Goal: Task Accomplishment & Management: Use online tool/utility

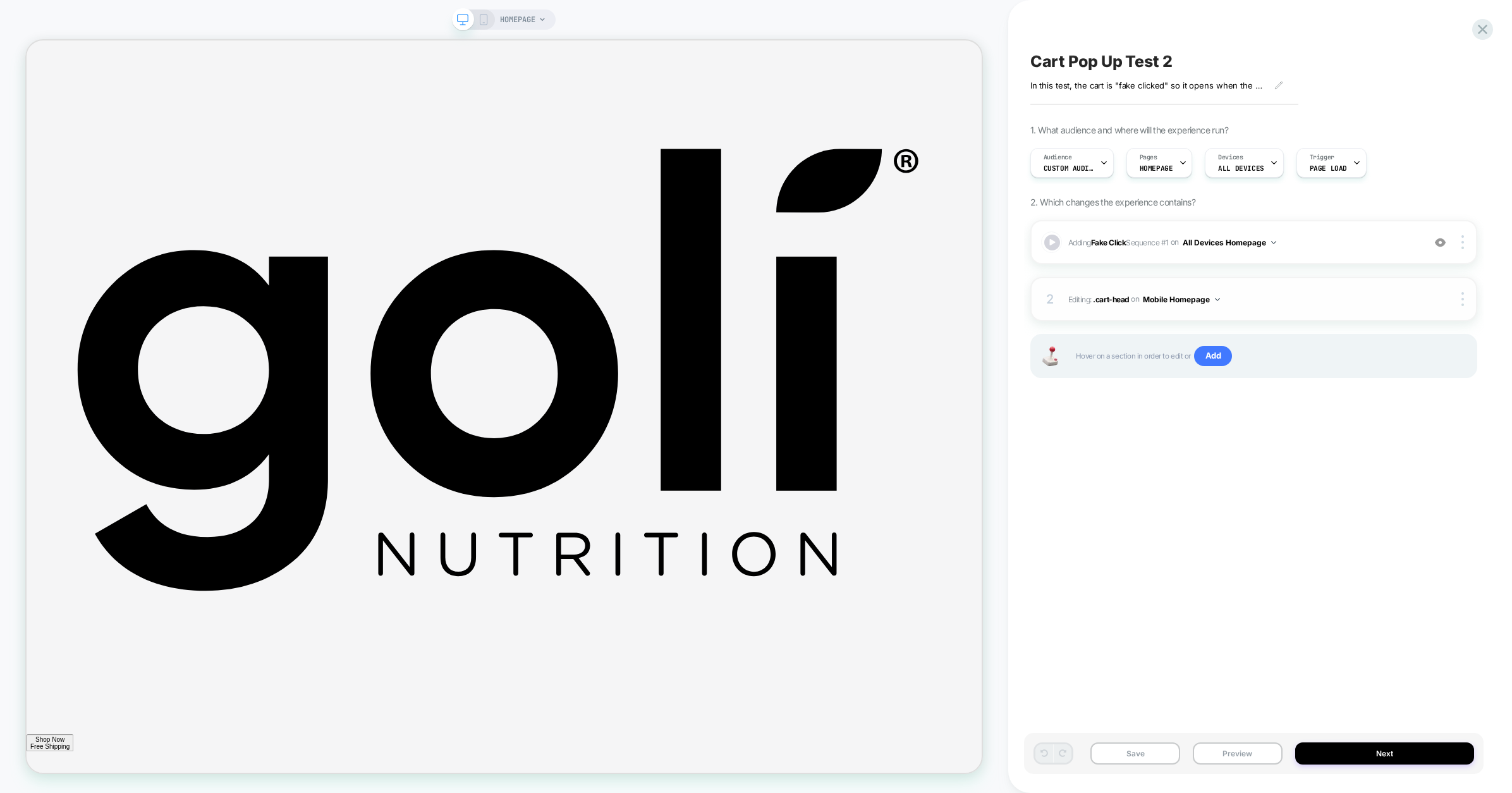
click at [1218, 296] on button "Mobile Homepage" at bounding box center [1181, 299] width 77 height 16
click at [1313, 411] on div "Cart Pop Up Test 2 In this test, the cart is "fake clicked" so it opens when th…" at bounding box center [1253, 396] width 459 height 768
click at [1460, 296] on div at bounding box center [1464, 299] width 24 height 14
click at [1239, 387] on div "Adding Fake Click Sequence # 1 on All Devices Homepage Add Before Add After Tar…" at bounding box center [1253, 315] width 447 height 190
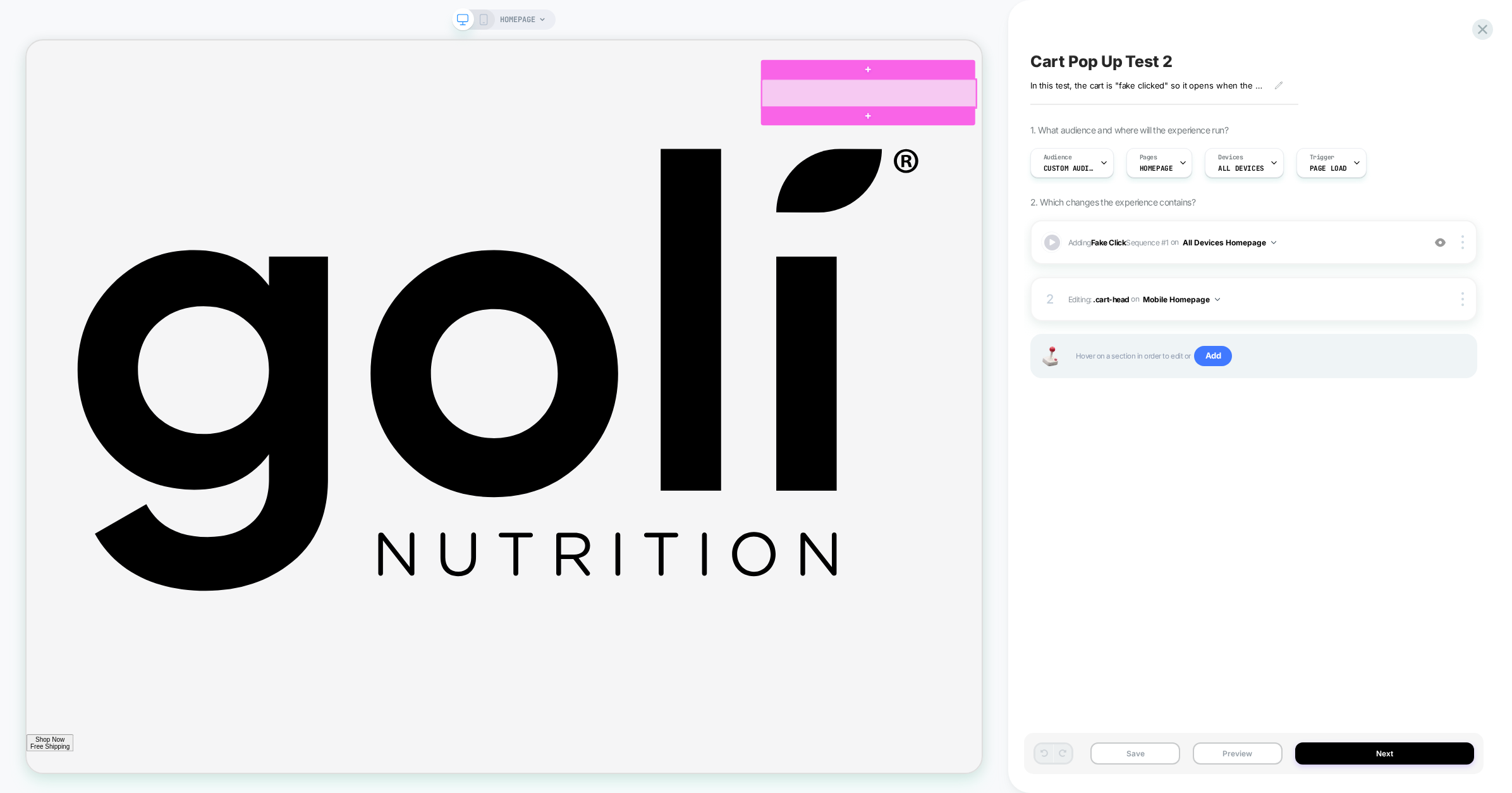
click at [1180, 112] on div at bounding box center [1149, 111] width 285 height 38
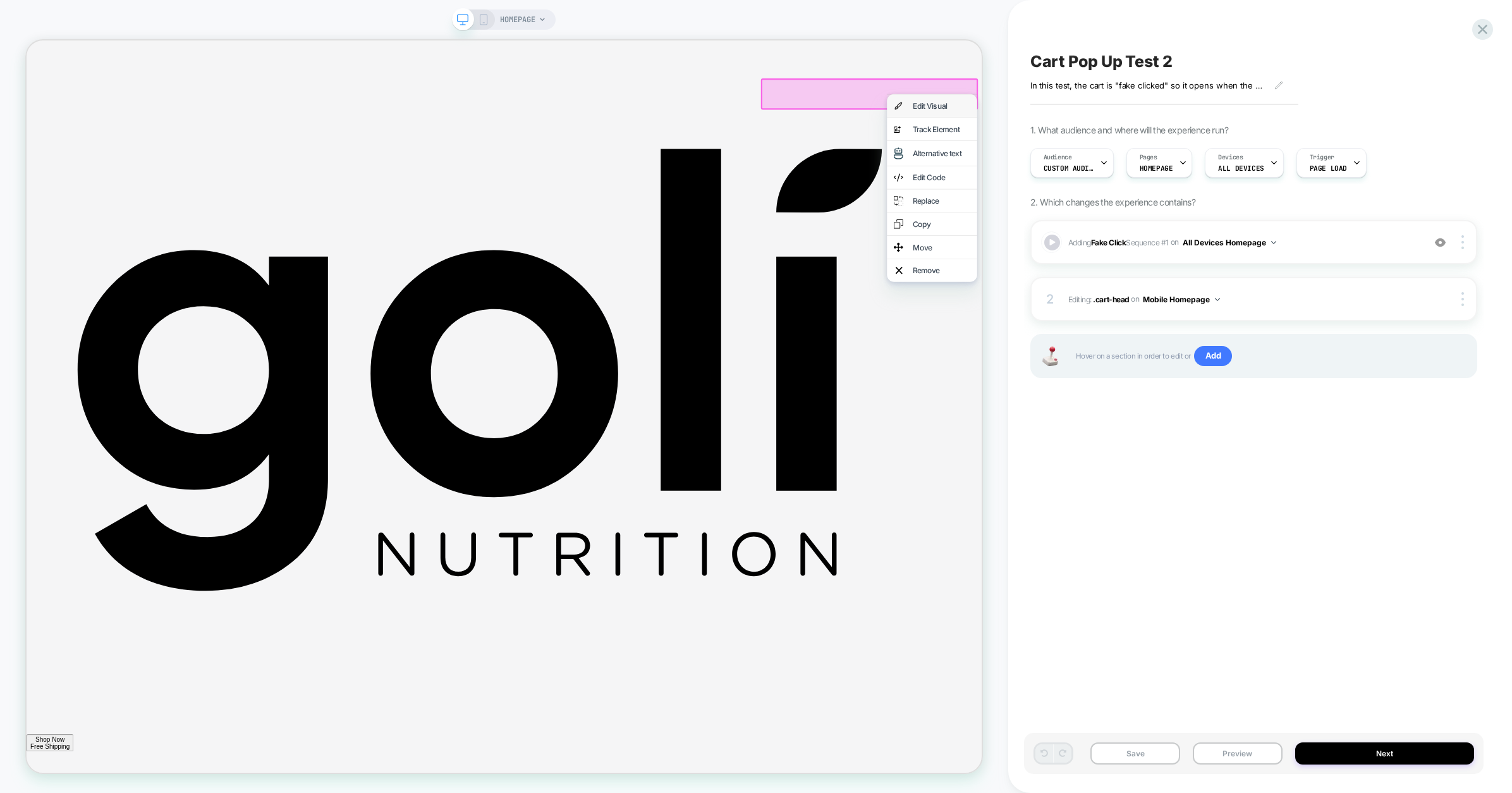
click at [1223, 132] on div "Edit Visual" at bounding box center [1246, 127] width 77 height 13
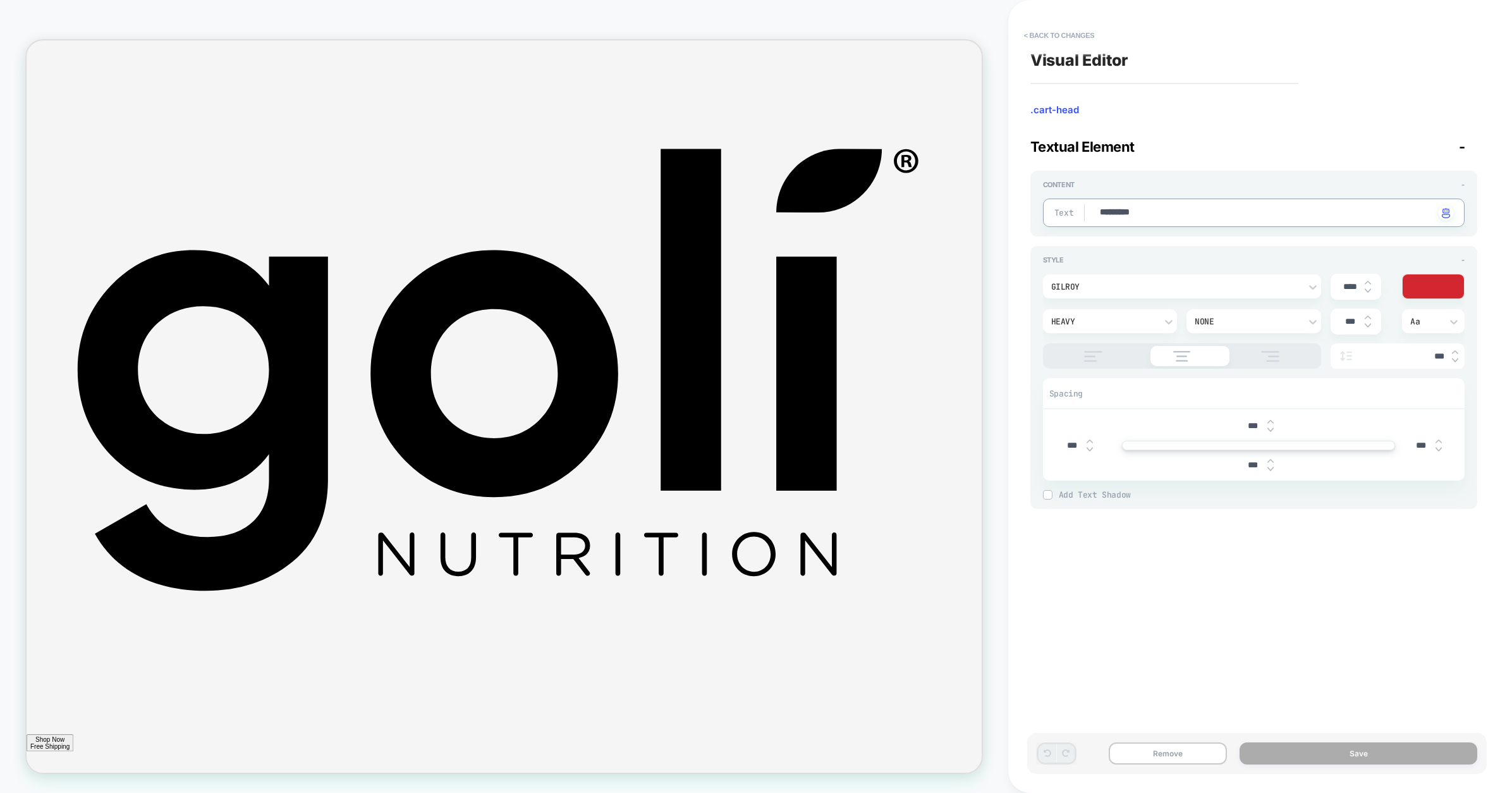
click at [1164, 217] on textarea "*********" at bounding box center [1266, 213] width 335 height 14
type textarea "*"
type textarea "*********"
type textarea "*"
type textarea "**********"
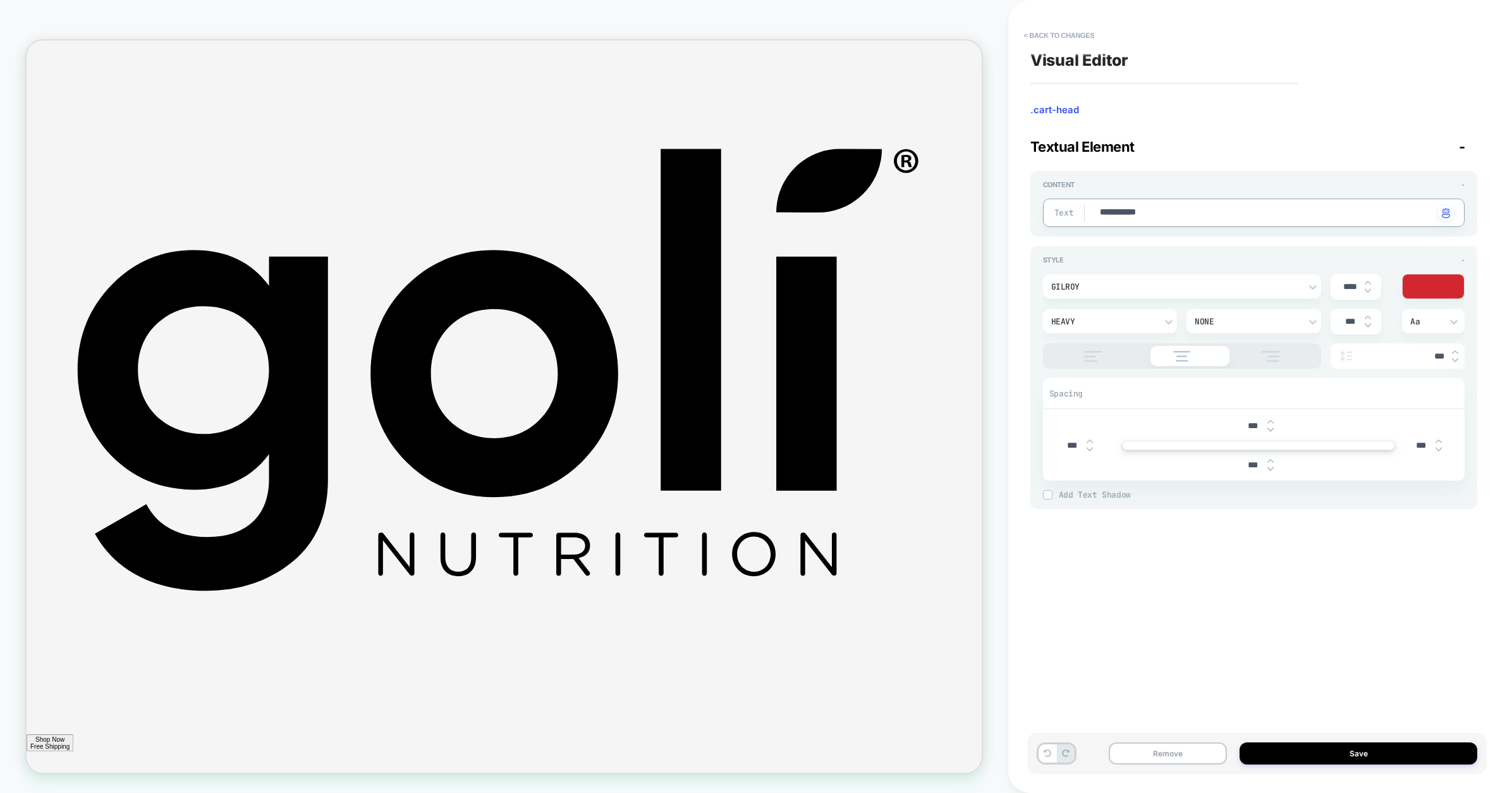
type textarea "*"
type textarea "**********"
type textarea "*"
type textarea "**********"
type textarea "*"
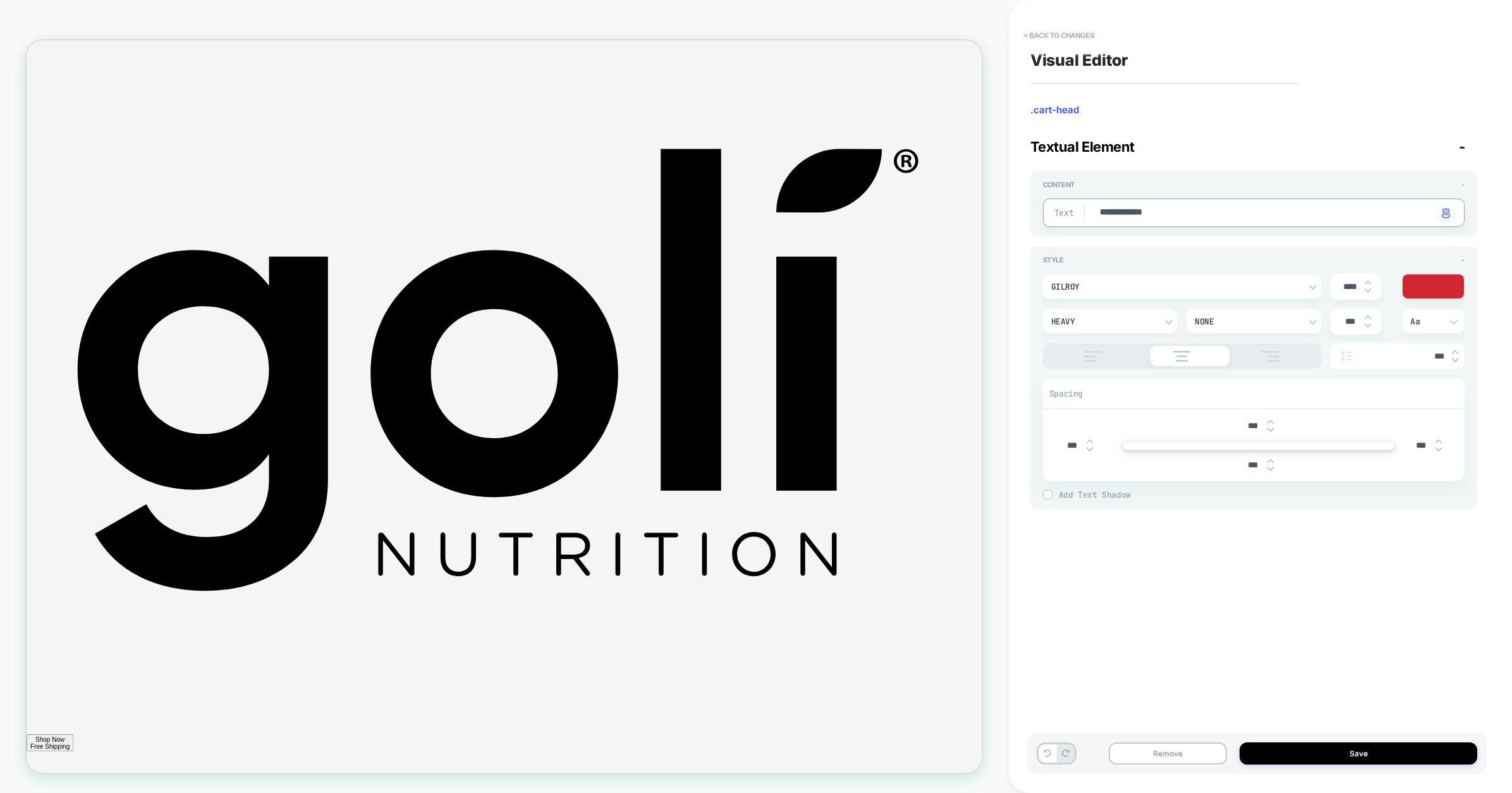
type textarea "**********"
type textarea "*"
type textarea "**********"
type textarea "*"
type textarea "**********"
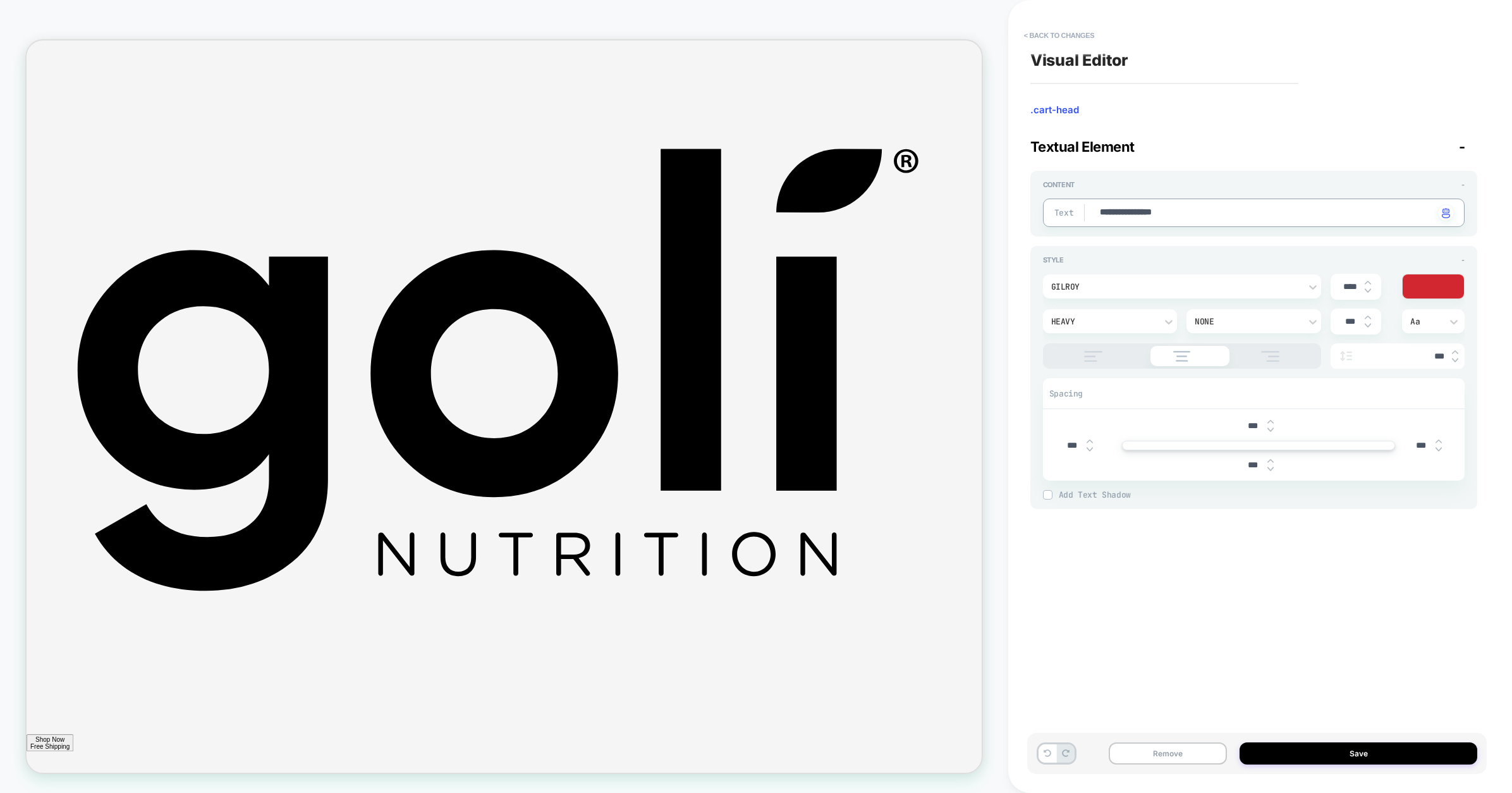
type textarea "*"
type textarea "**********"
type textarea "*"
type textarea "**********"
type textarea "*"
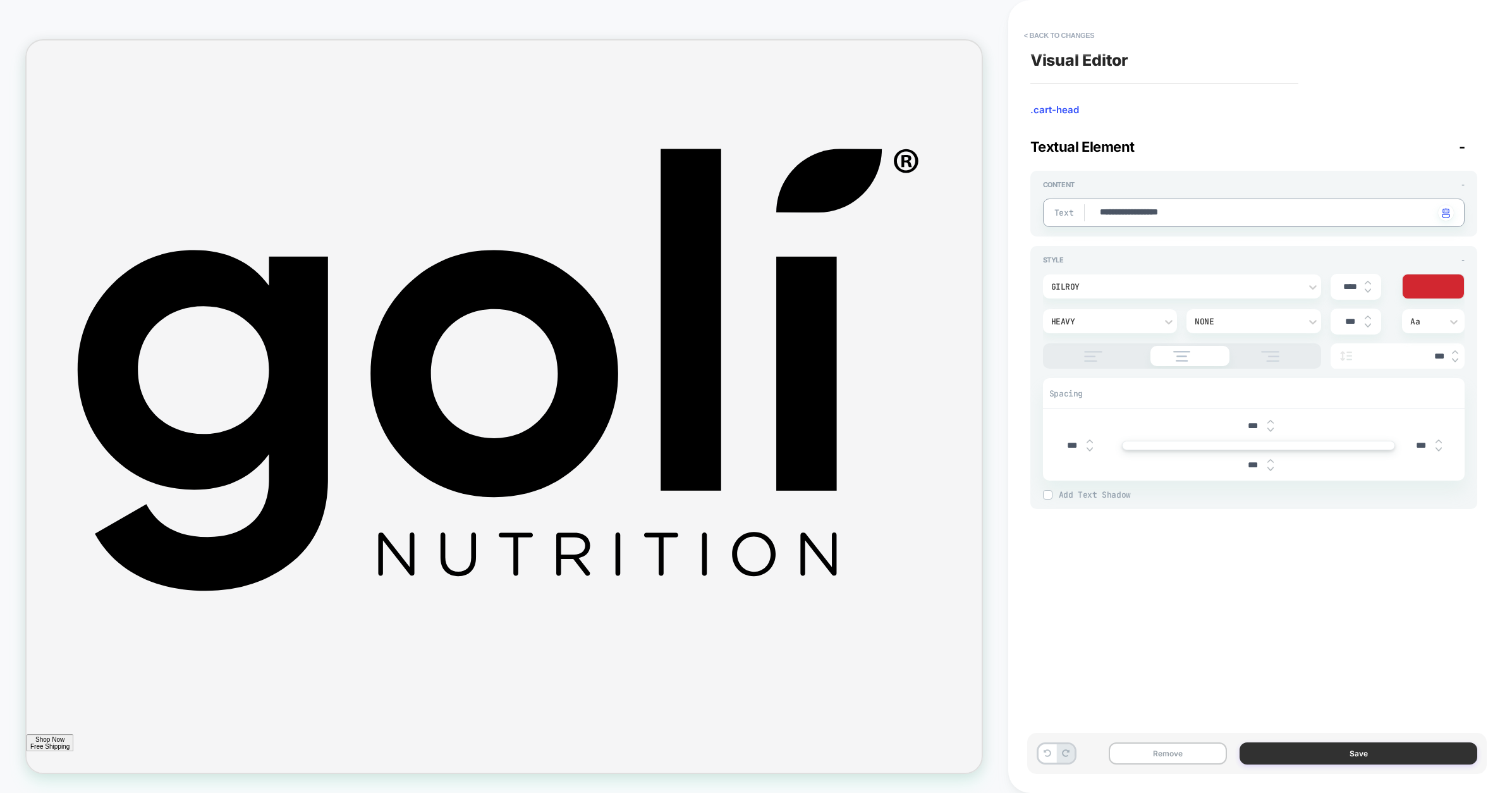
type textarea "**********"
click at [1313, 749] on button "Save" at bounding box center [1358, 754] width 238 height 22
type textarea "*"
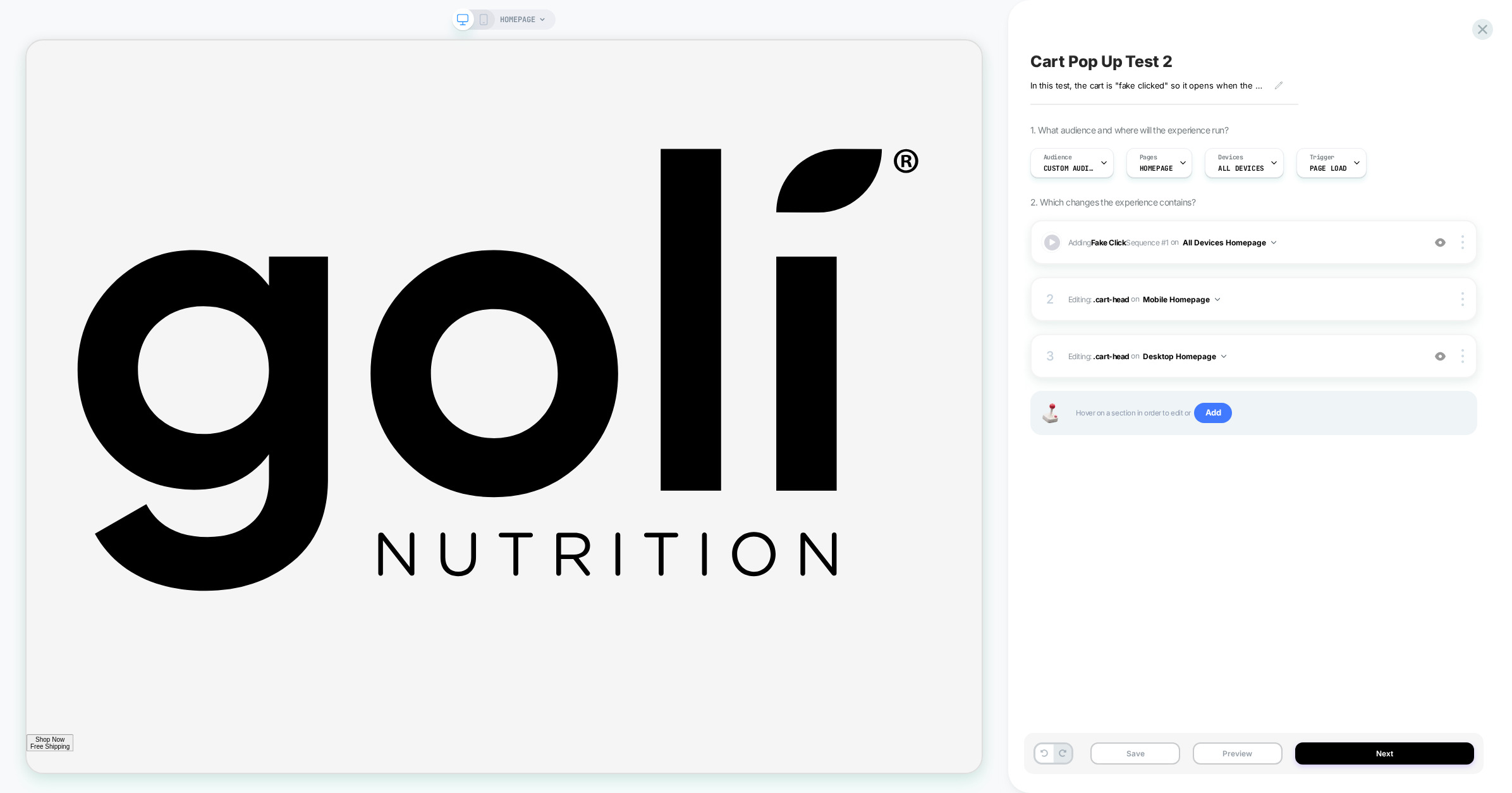
click at [489, 21] on div "HOMEPAGE" at bounding box center [504, 19] width 103 height 20
click at [487, 21] on rect at bounding box center [483, 20] width 7 height 10
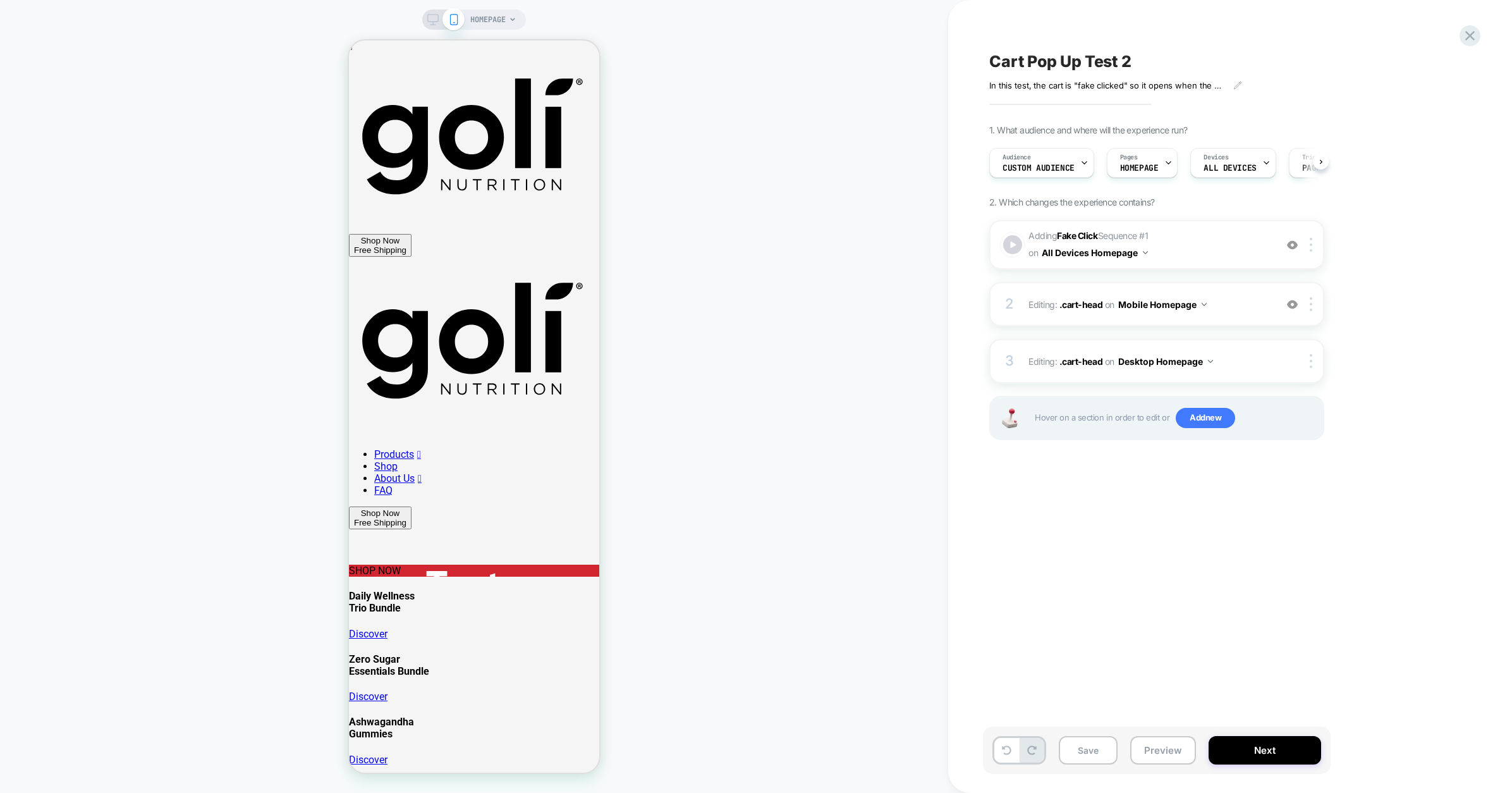
scroll to position [0, 1]
click at [1090, 759] on button "Save" at bounding box center [1089, 750] width 59 height 29
click at [411, 243] on span "0" at bounding box center [411, 249] width 0 height 12
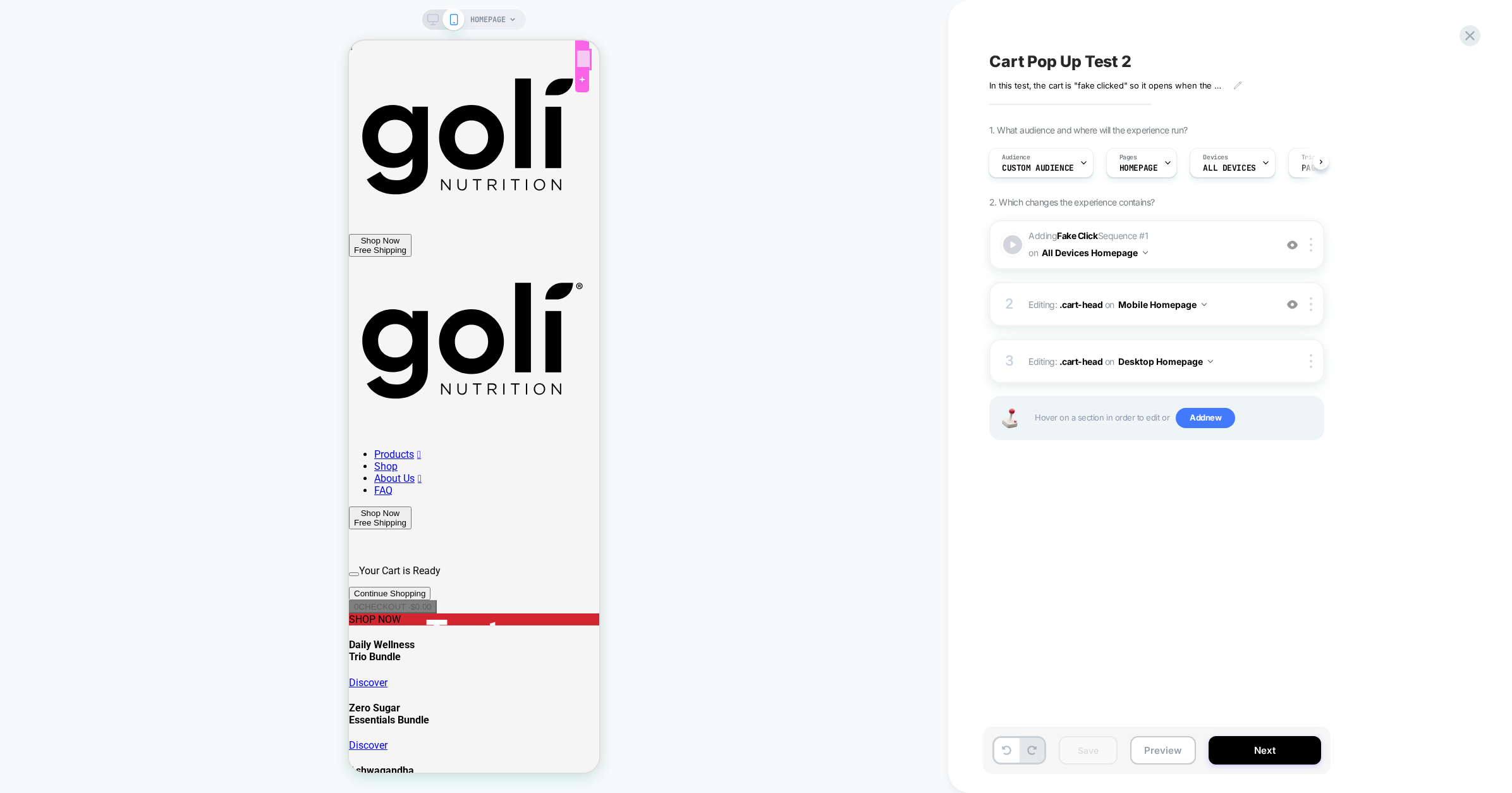
click at [578, 55] on div at bounding box center [584, 60] width 14 height 19
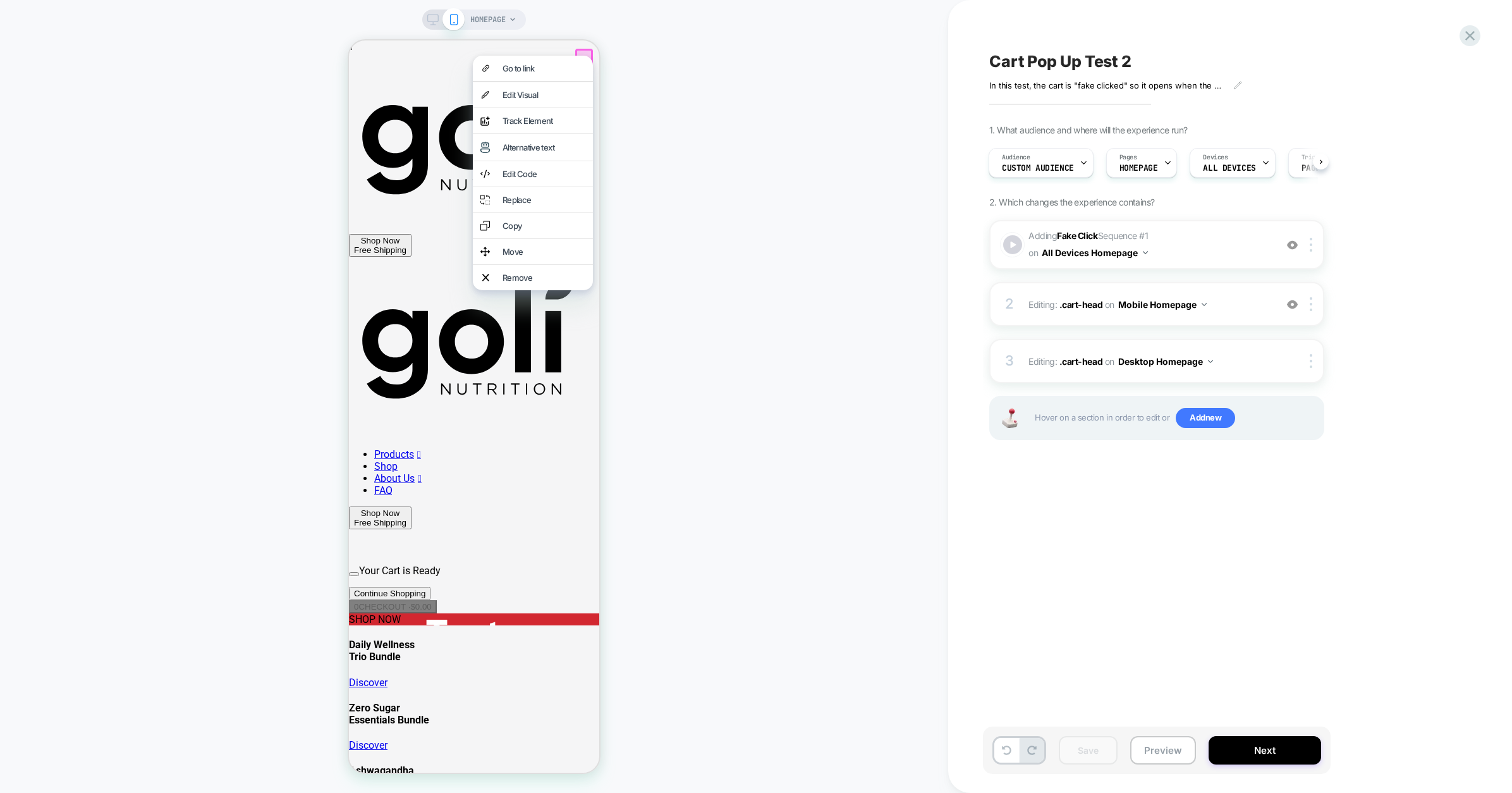
click at [621, 55] on div "HOMEPAGE" at bounding box center [474, 396] width 948 height 768
click at [432, 587] on ul at bounding box center [473, 587] width 250 height 0
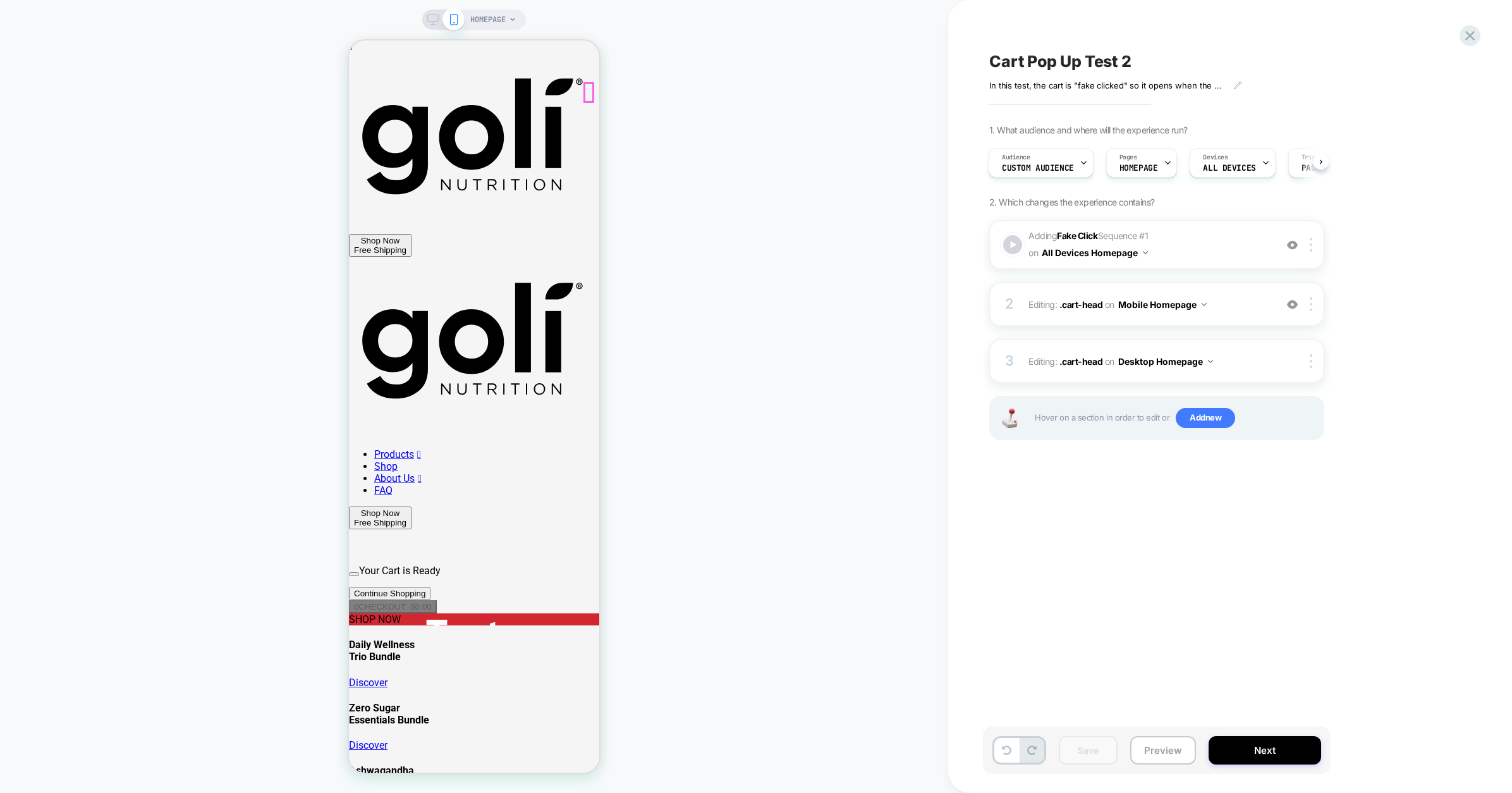
click at [354, 574] on icon "button" at bounding box center [354, 574] width 0 height 0
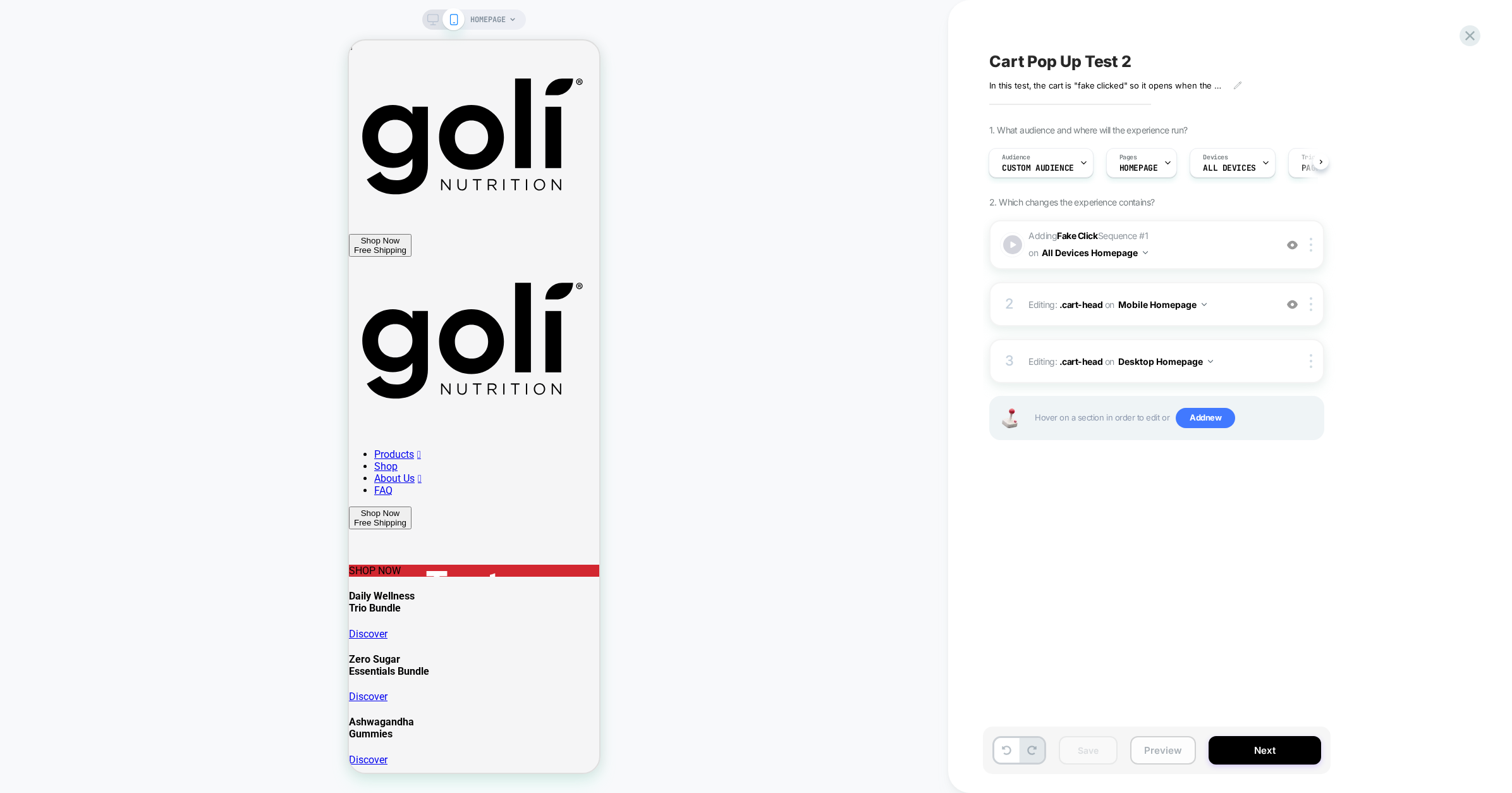
click at [1152, 743] on button "Preview" at bounding box center [1163, 750] width 66 height 29
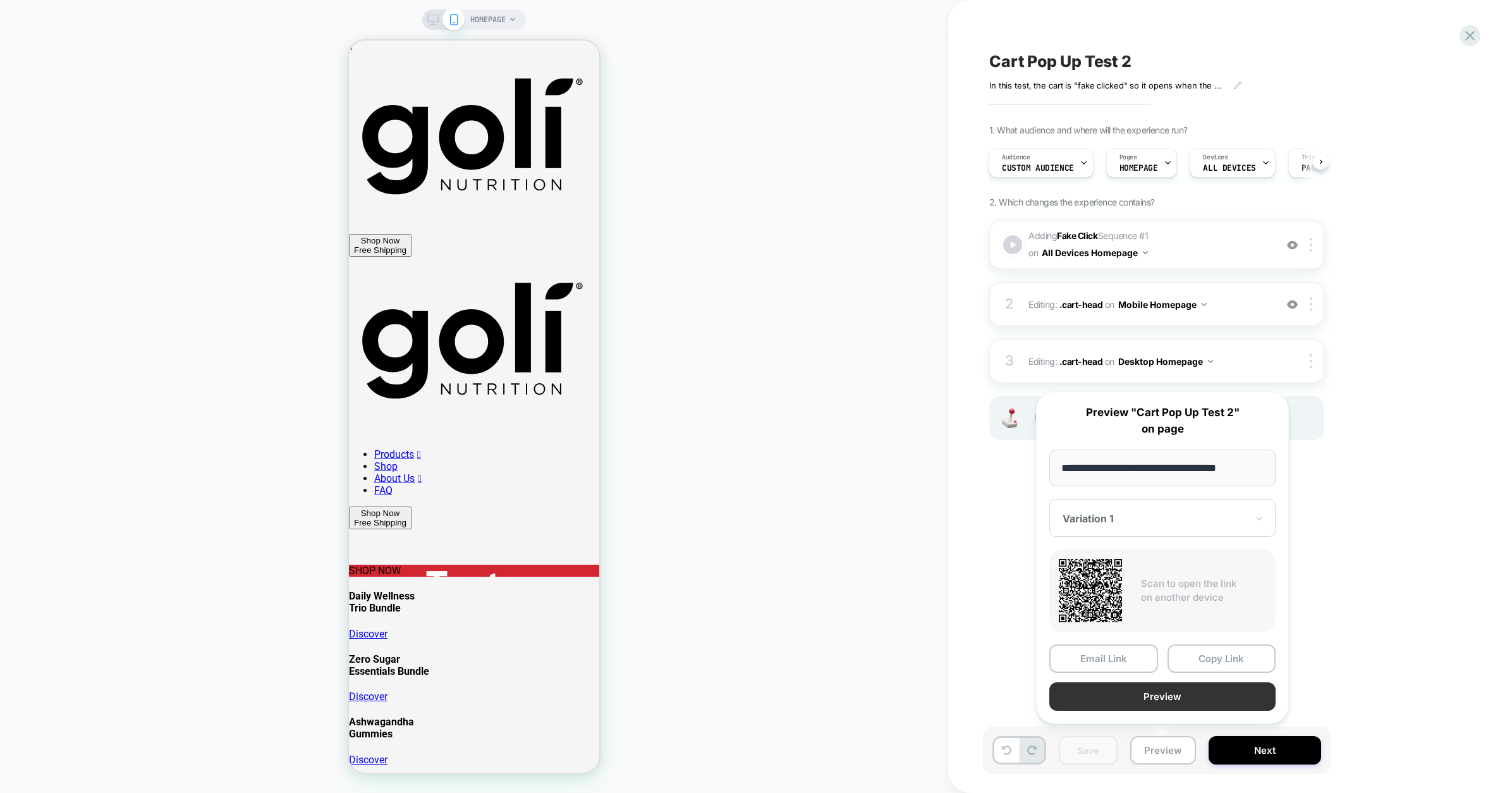
click at [1140, 695] on button "Preview" at bounding box center [1163, 696] width 226 height 29
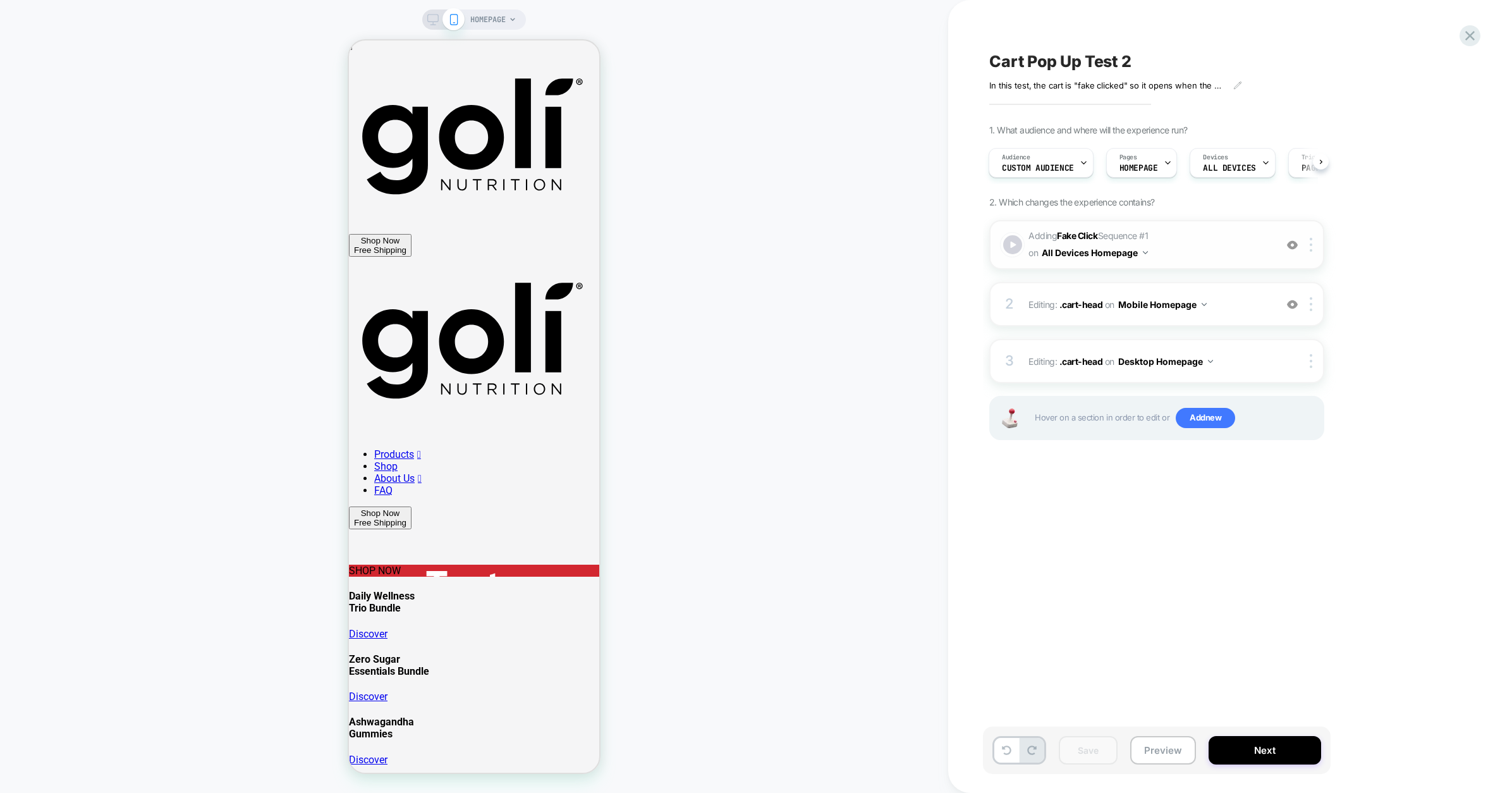
click at [1146, 251] on button "All Devices Homepage" at bounding box center [1095, 252] width 106 height 18
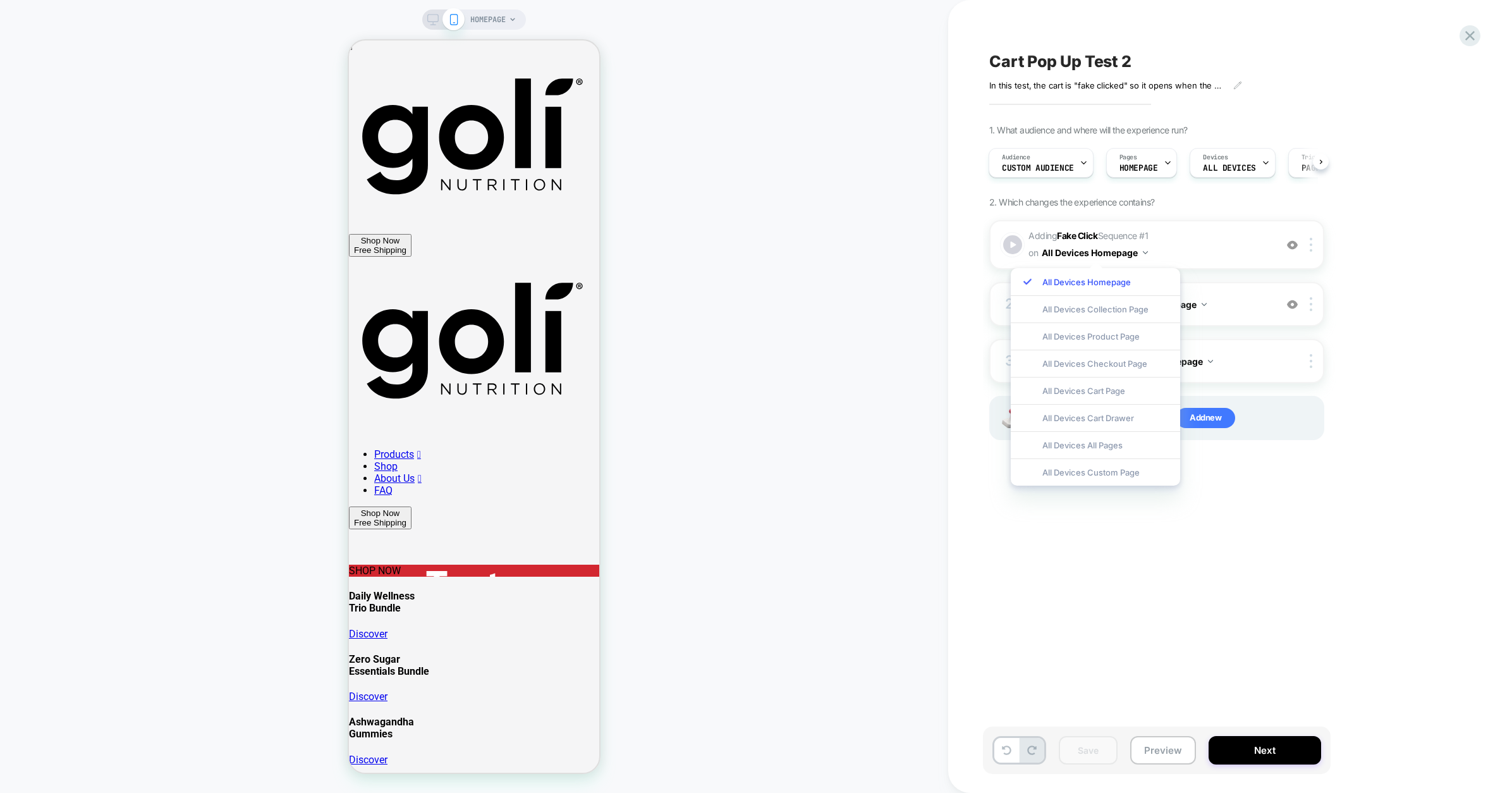
click at [1007, 534] on div "Cart Pop Up Test 2 In this test, the cart is "fake clicked" so it opens when th…" at bounding box center [1220, 396] width 474 height 768
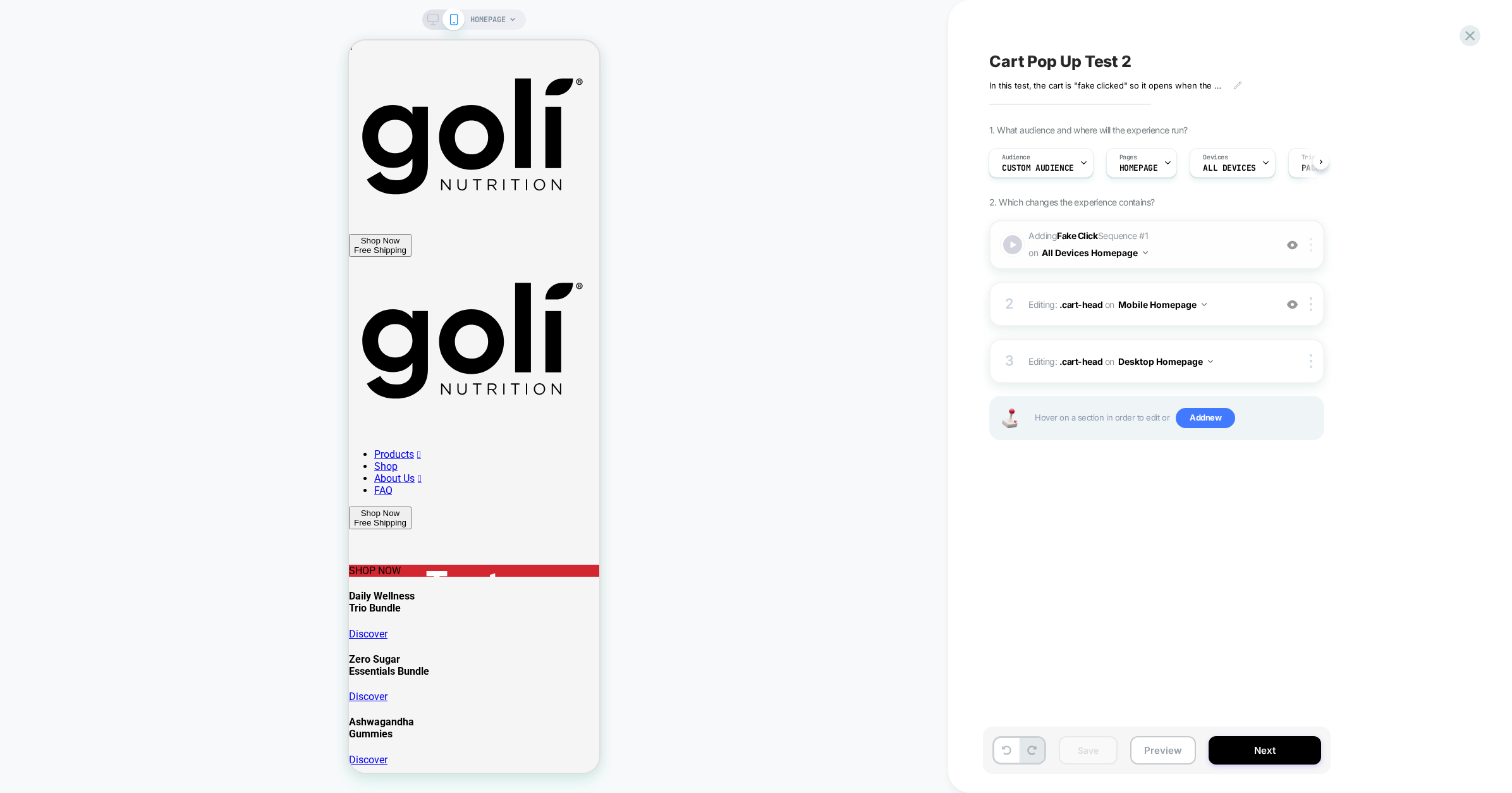
click at [1313, 248] on div at bounding box center [1313, 245] width 21 height 14
click at [1180, 236] on span "Adding Fake Click Sequence # 1 on All Devices Homepage" at bounding box center [1149, 245] width 241 height 34
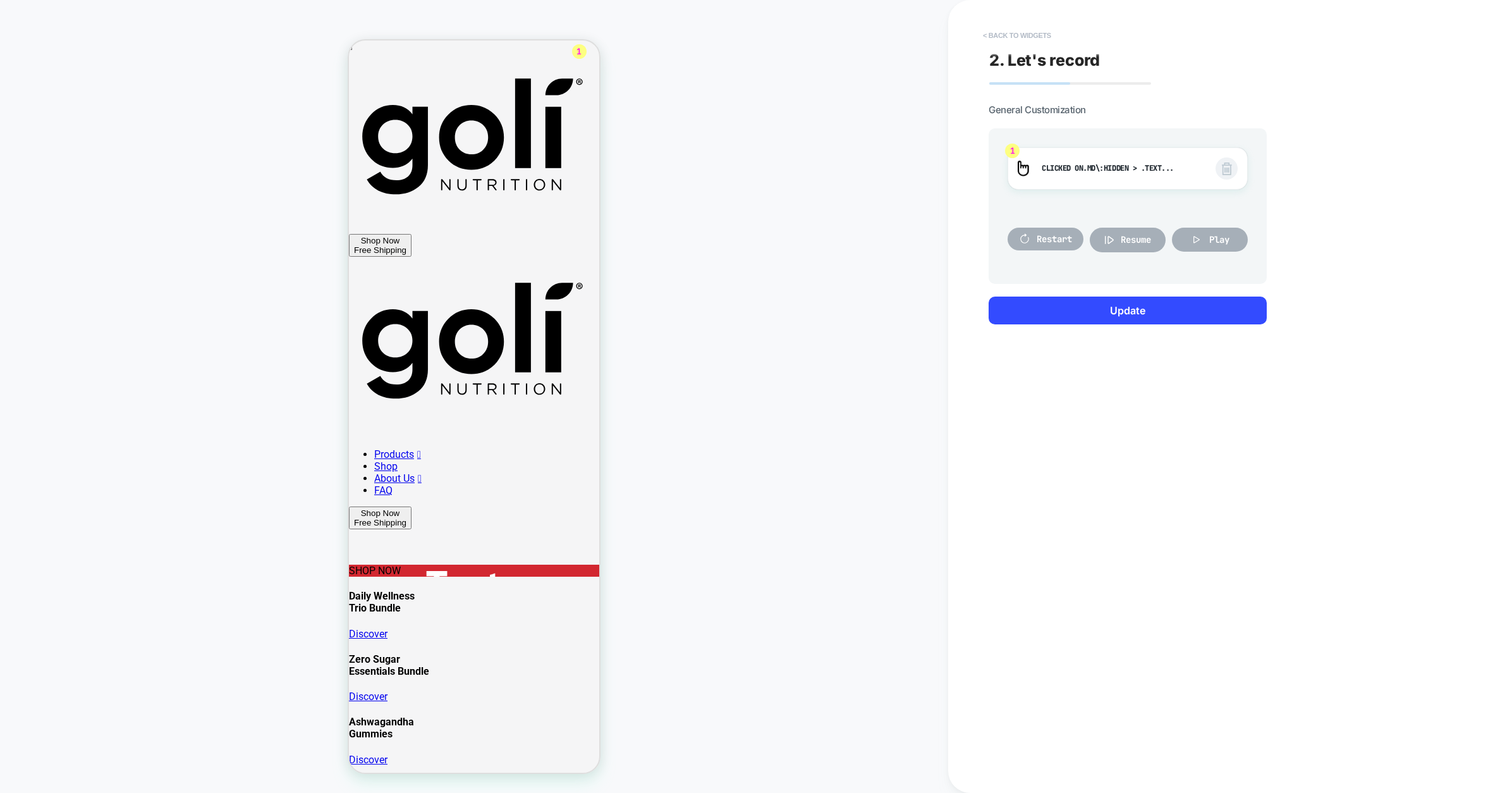
click at [993, 33] on button "< Back to widgets" at bounding box center [1017, 35] width 81 height 20
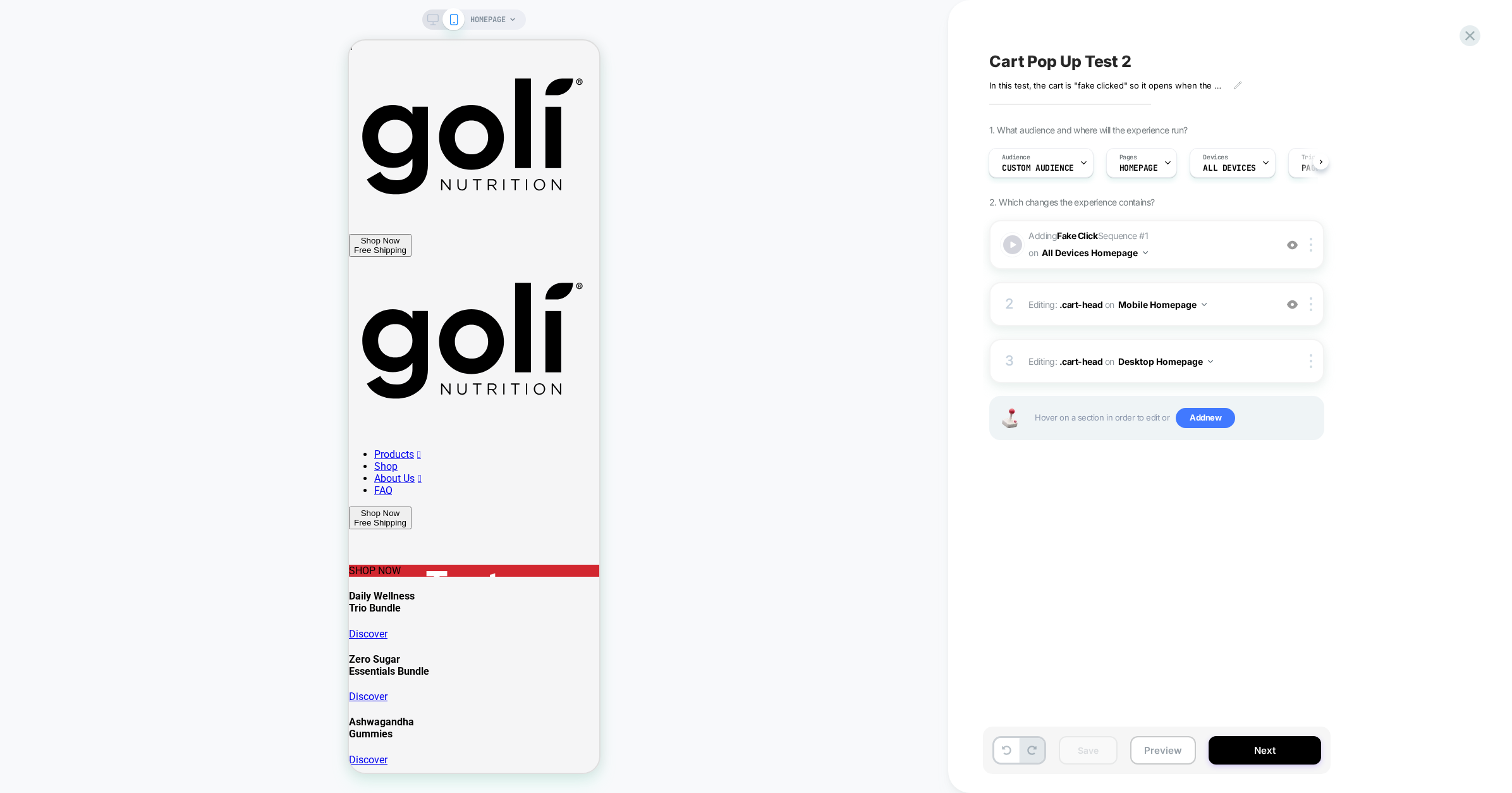
click at [431, 20] on icon at bounding box center [433, 19] width 11 height 11
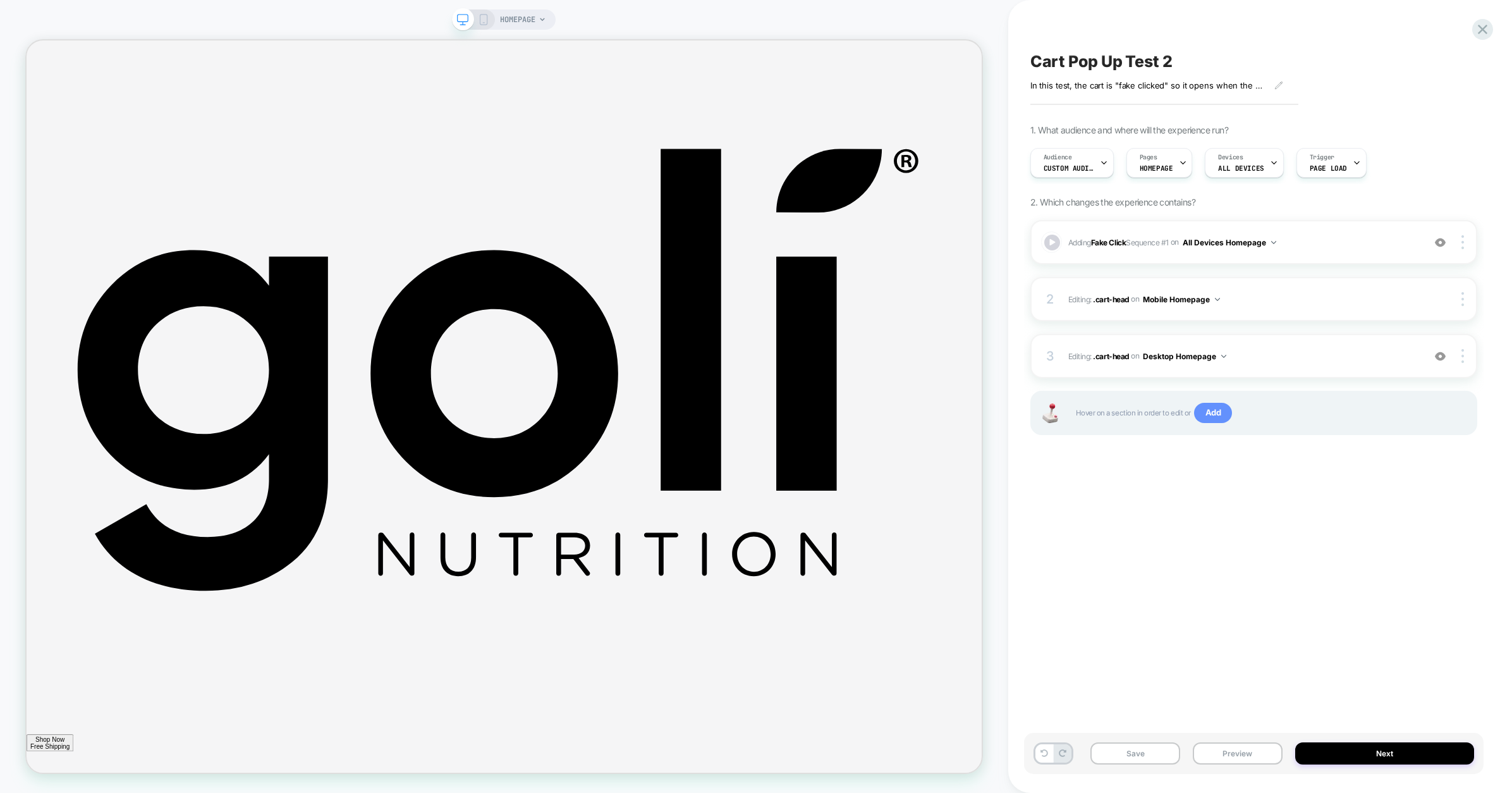
click at [1212, 415] on span "Add" at bounding box center [1214, 412] width 38 height 20
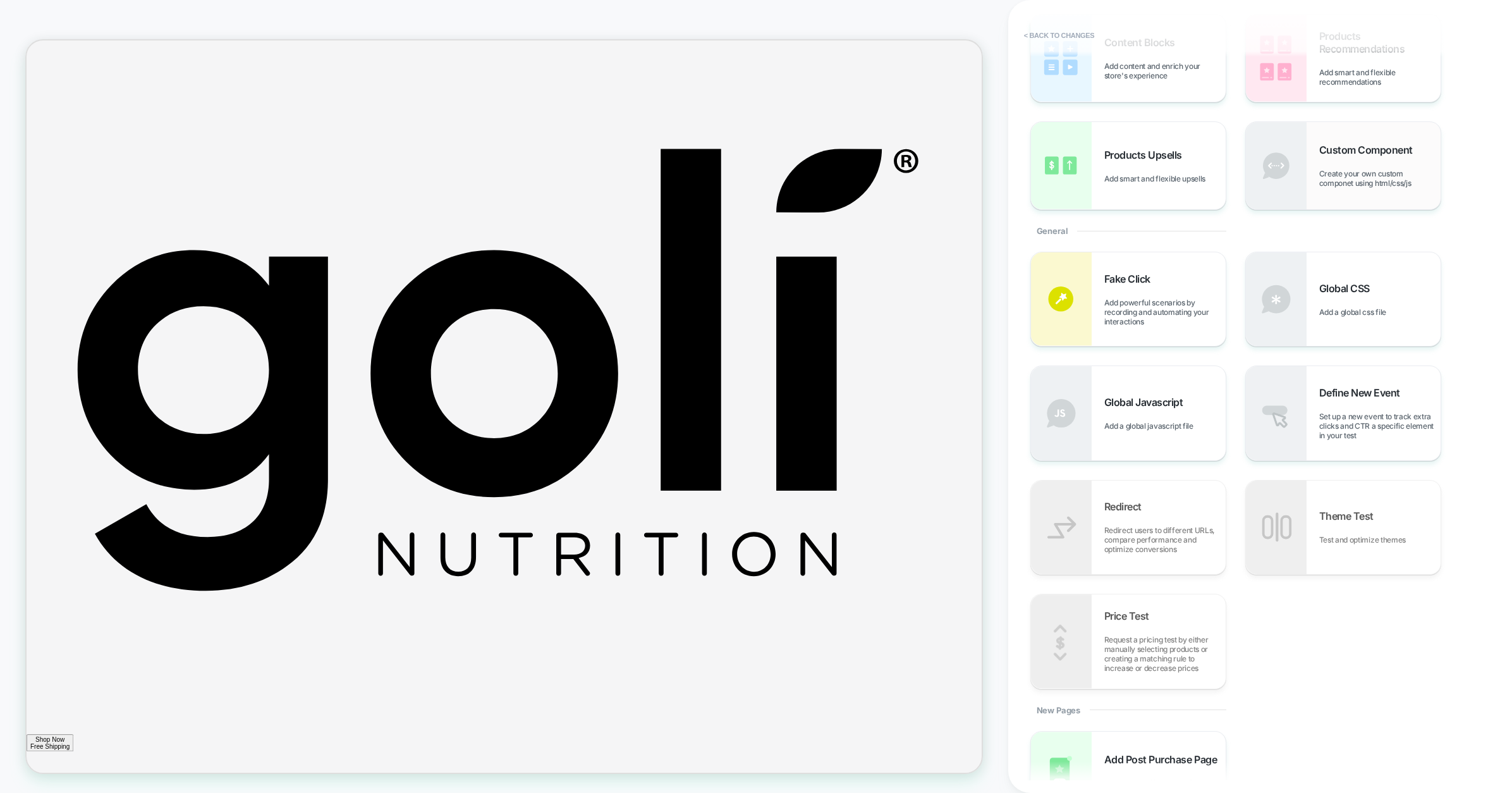
scroll to position [117, 0]
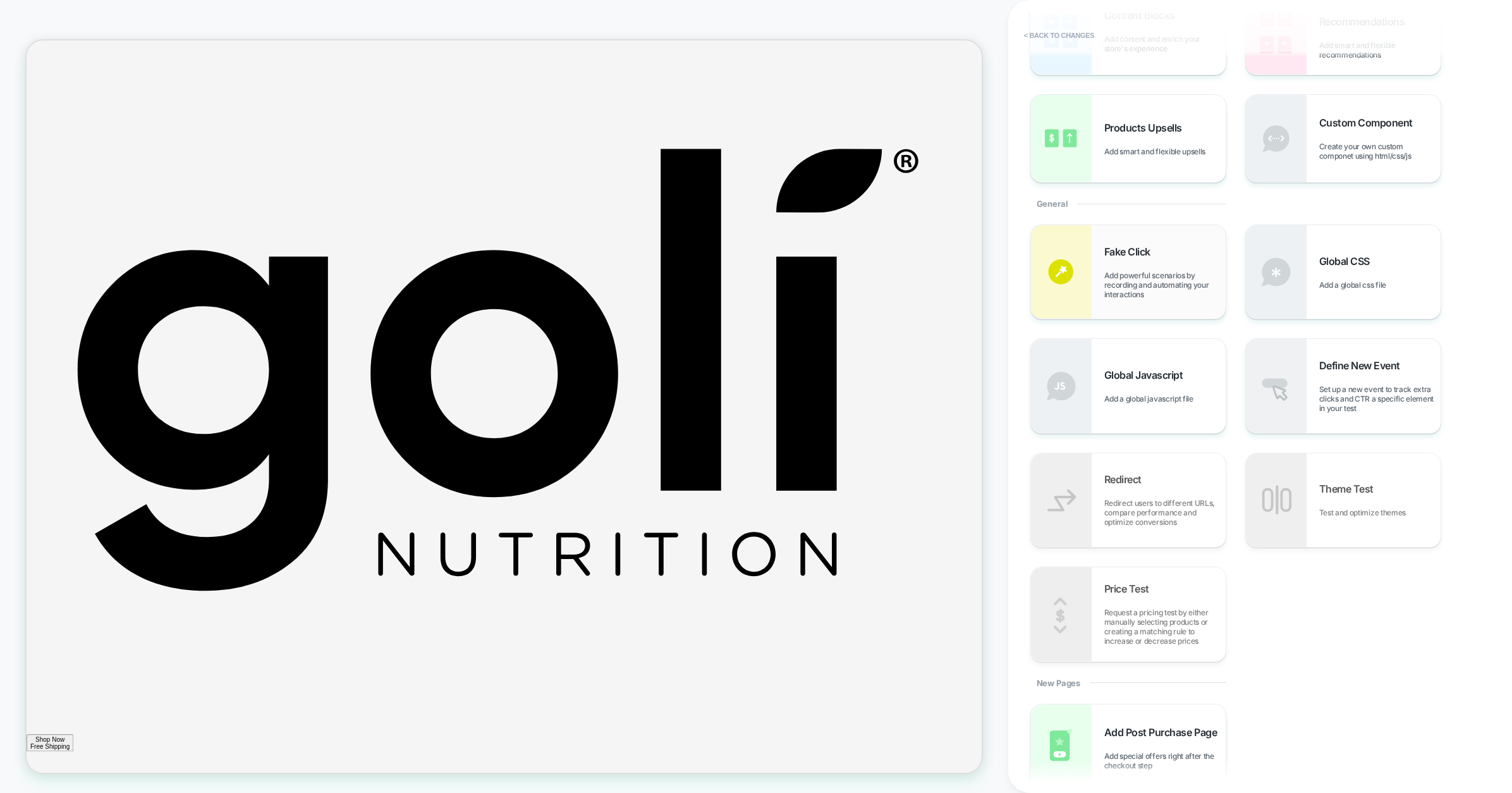
click at [1150, 259] on div "Fake Click Add powerful scenarios by recording and automating your interactions" at bounding box center [1165, 272] width 121 height 54
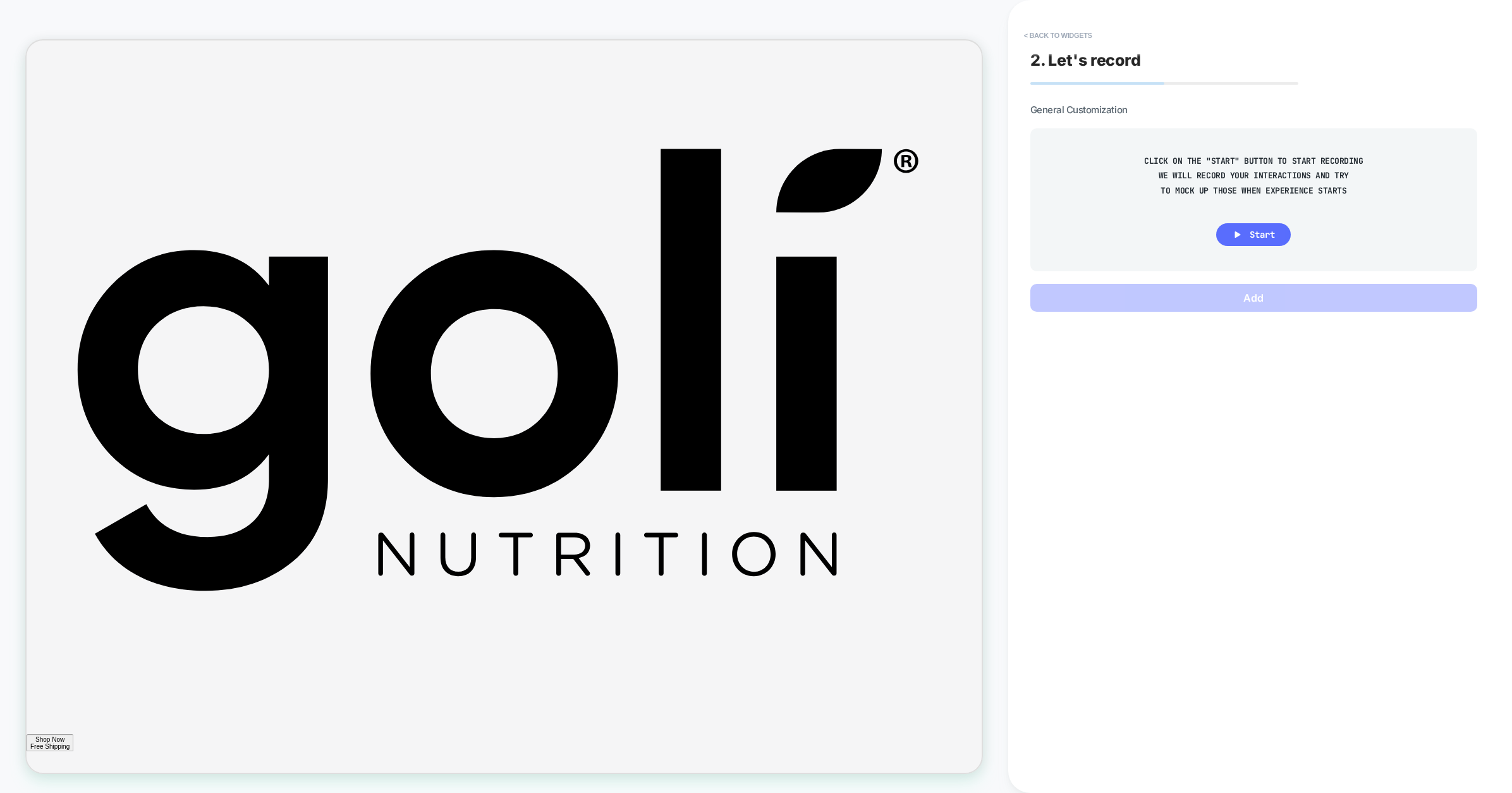
click at [1242, 237] on icon at bounding box center [1237, 234] width 11 height 11
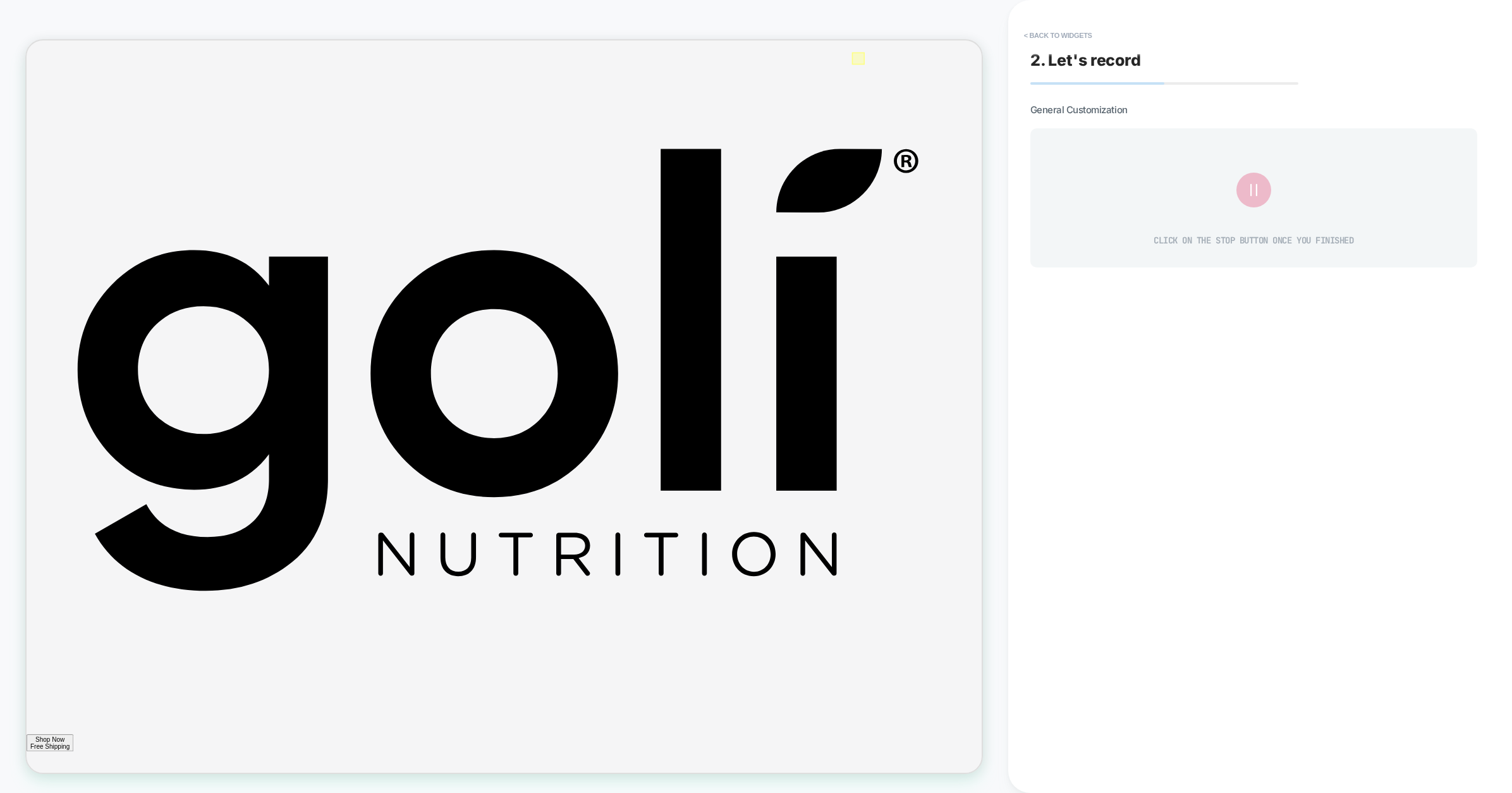
click at [1132, 61] on div at bounding box center [1135, 64] width 16 height 16
click at [1157, 71] on div "Fake Click" at bounding box center [1191, 78] width 120 height 35
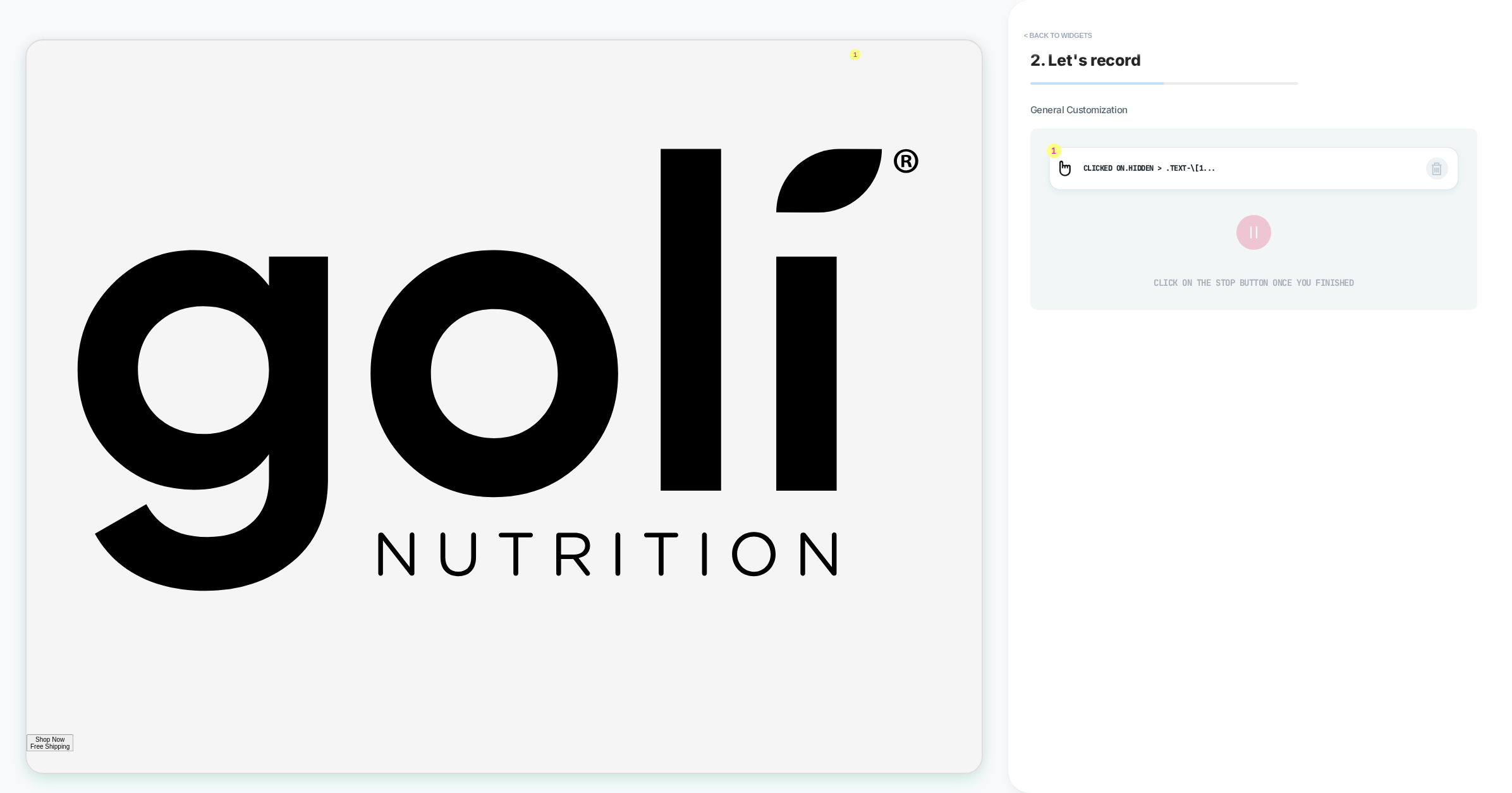
click at [1248, 234] on icon at bounding box center [1254, 233] width 22 height 22
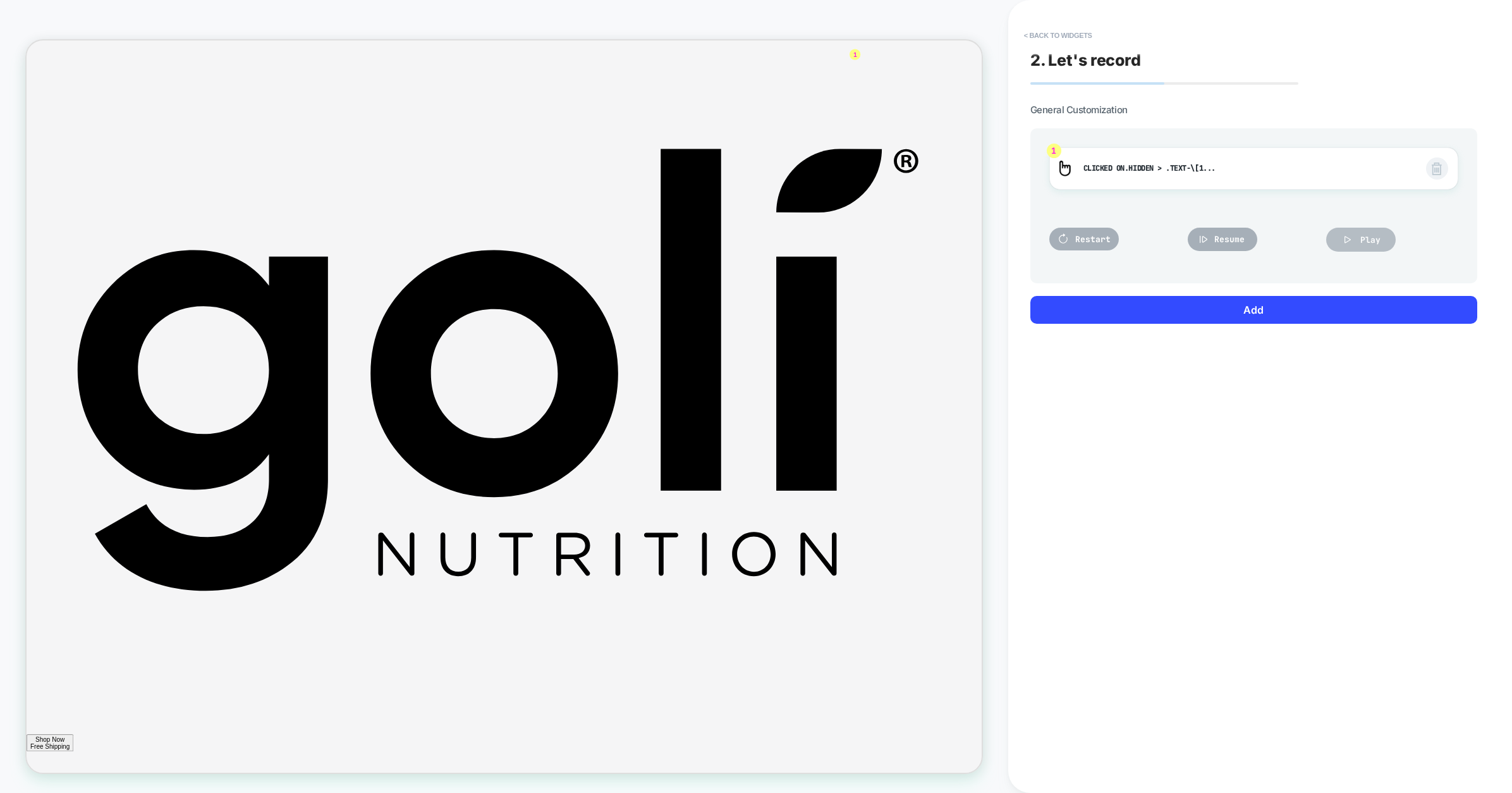
click at [1344, 243] on icon at bounding box center [1347, 239] width 13 height 13
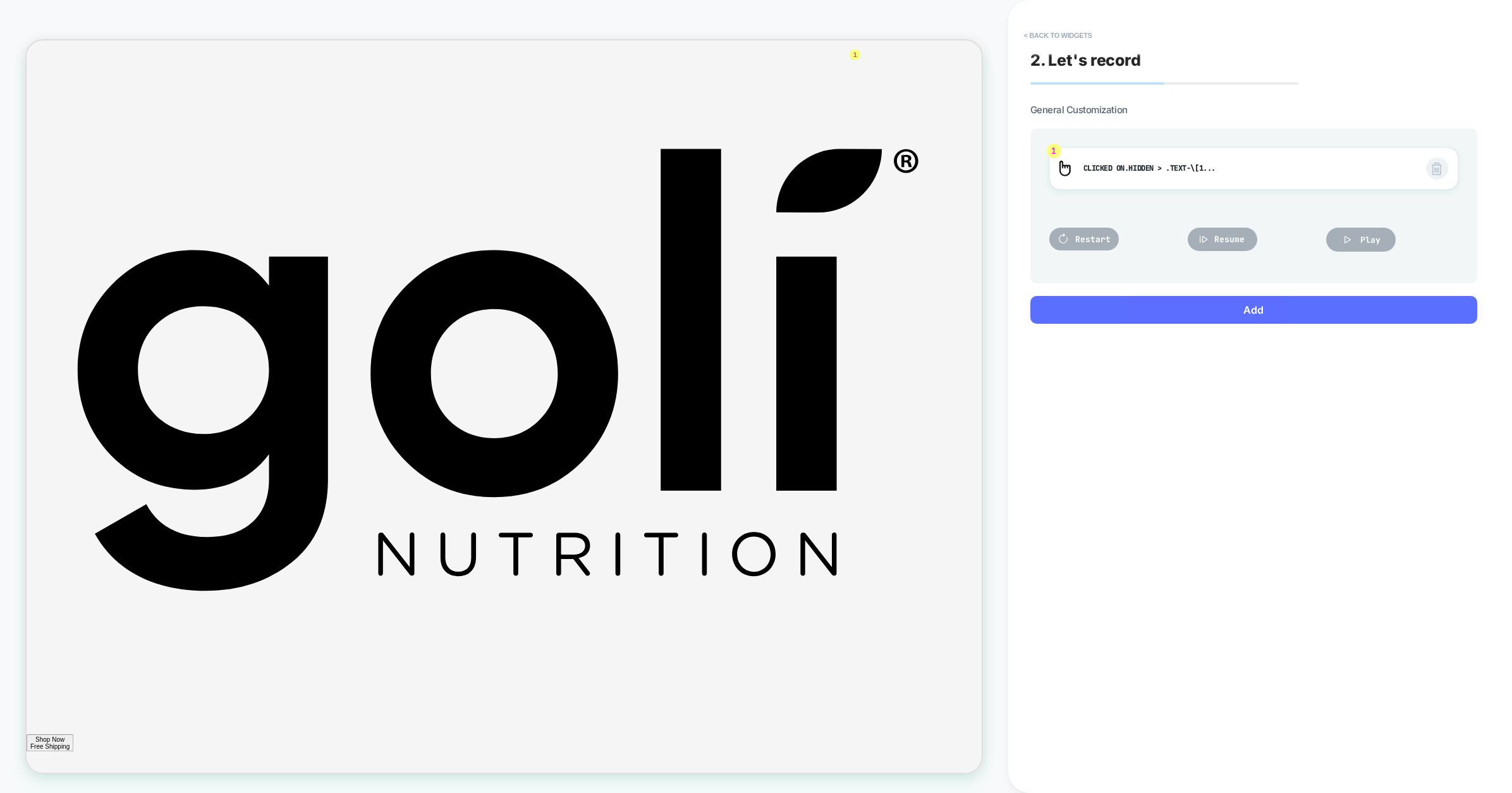
click at [1249, 300] on button "Add" at bounding box center [1253, 310] width 447 height 28
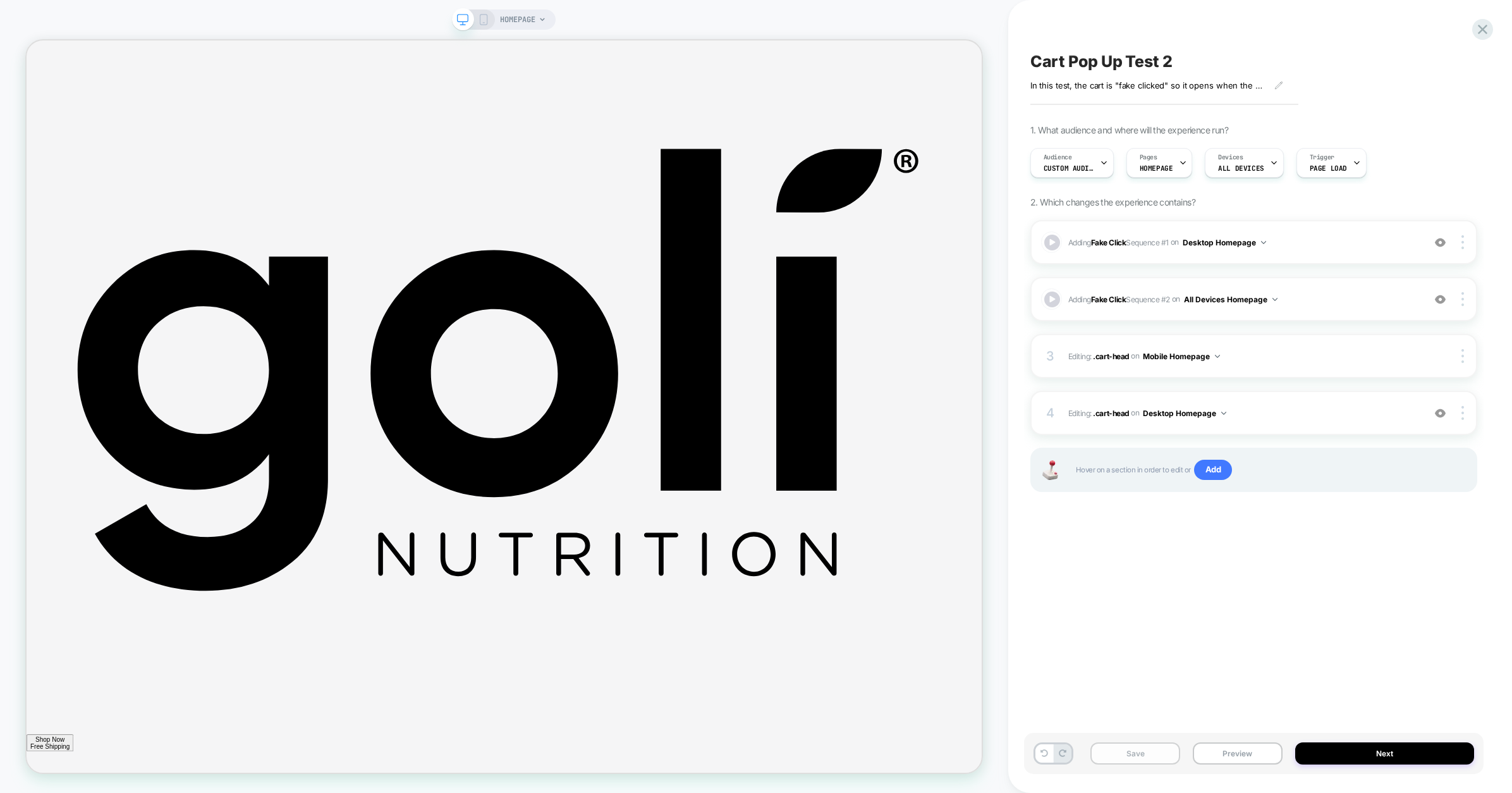
click at [1155, 750] on button "Save" at bounding box center [1135, 754] width 90 height 22
click at [1213, 752] on button "Preview" at bounding box center [1238, 754] width 90 height 22
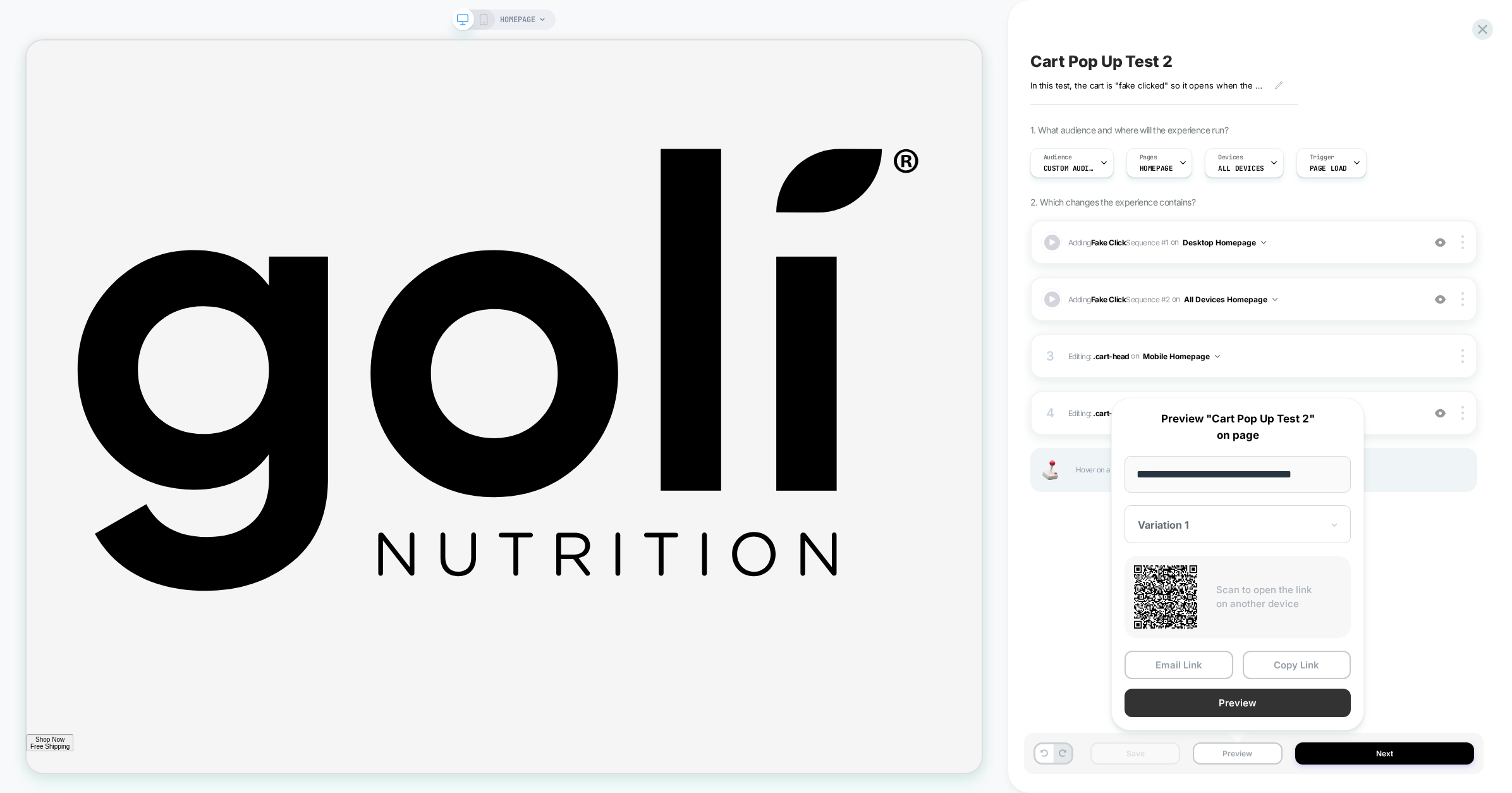
click at [1200, 703] on button "Preview" at bounding box center [1238, 703] width 226 height 29
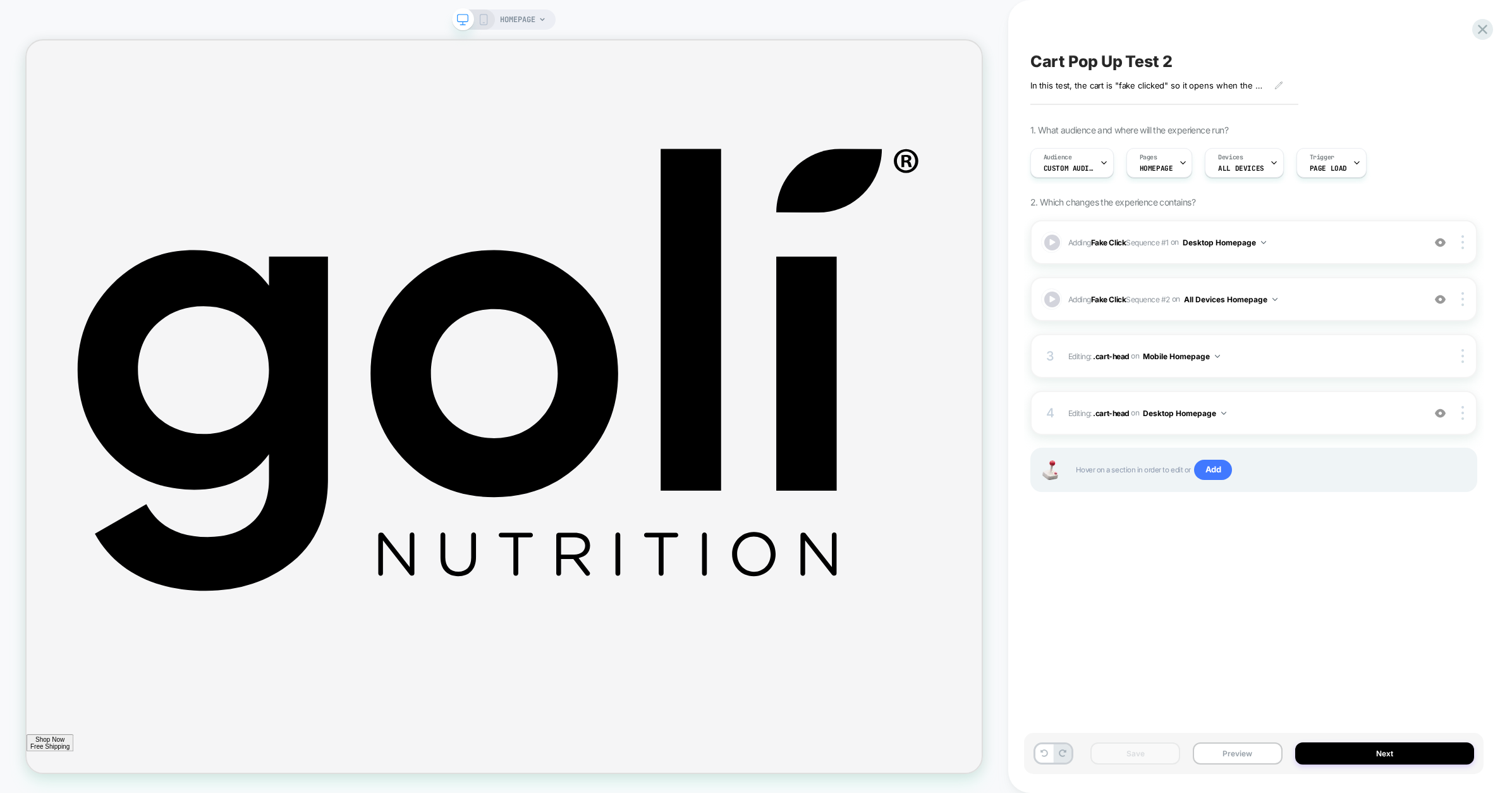
click at [1179, 537] on div "Cart Pop Up Test 2 In this test, the cart is "fake clicked" so it opens when th…" at bounding box center [1253, 396] width 459 height 768
click at [1231, 752] on button "Preview" at bounding box center [1238, 754] width 90 height 22
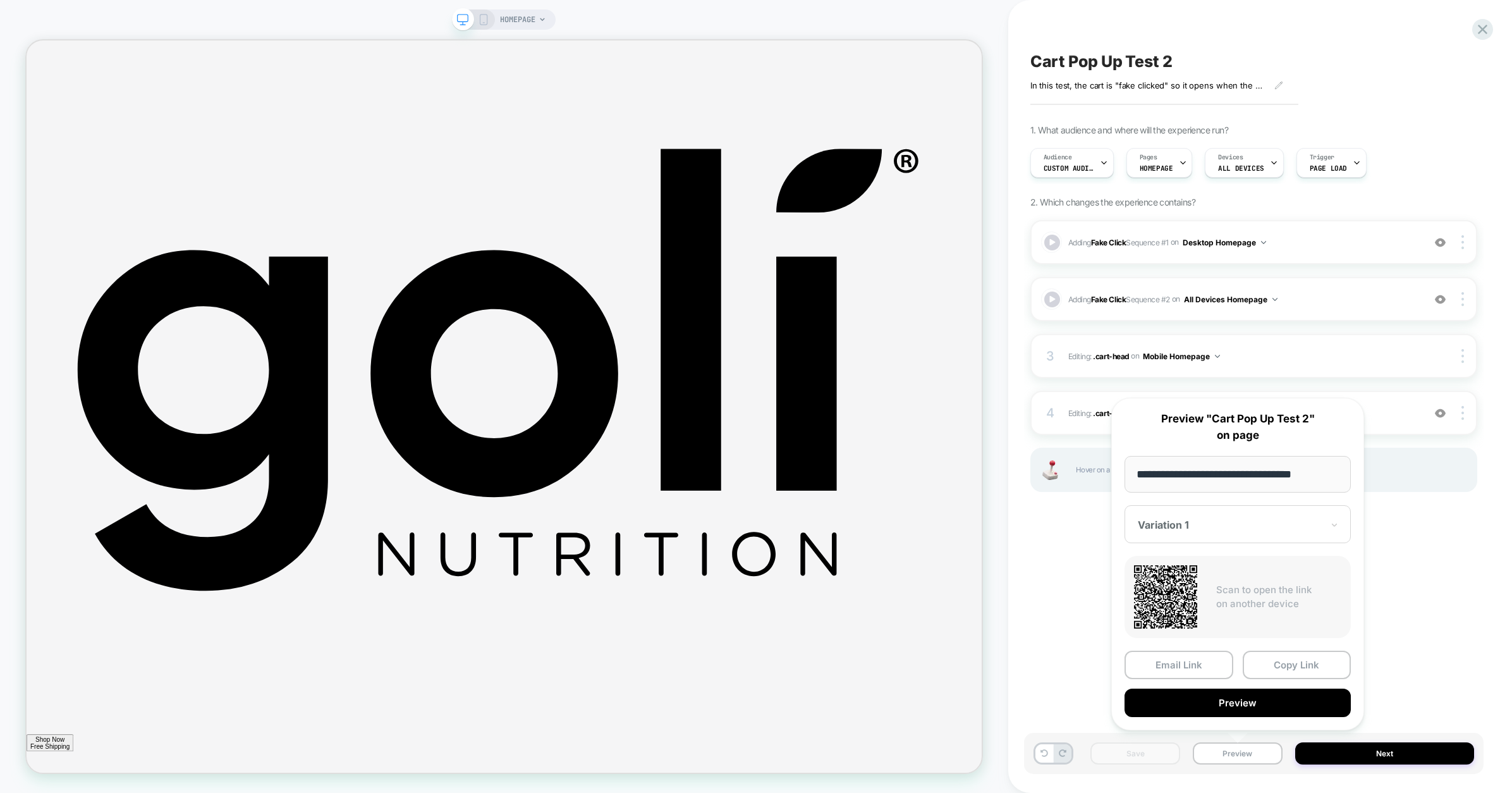
click at [1406, 672] on div "Cart Pop Up Test 2 In this test, the cart is "fake clicked" so it opens when th…" at bounding box center [1253, 396] width 459 height 768
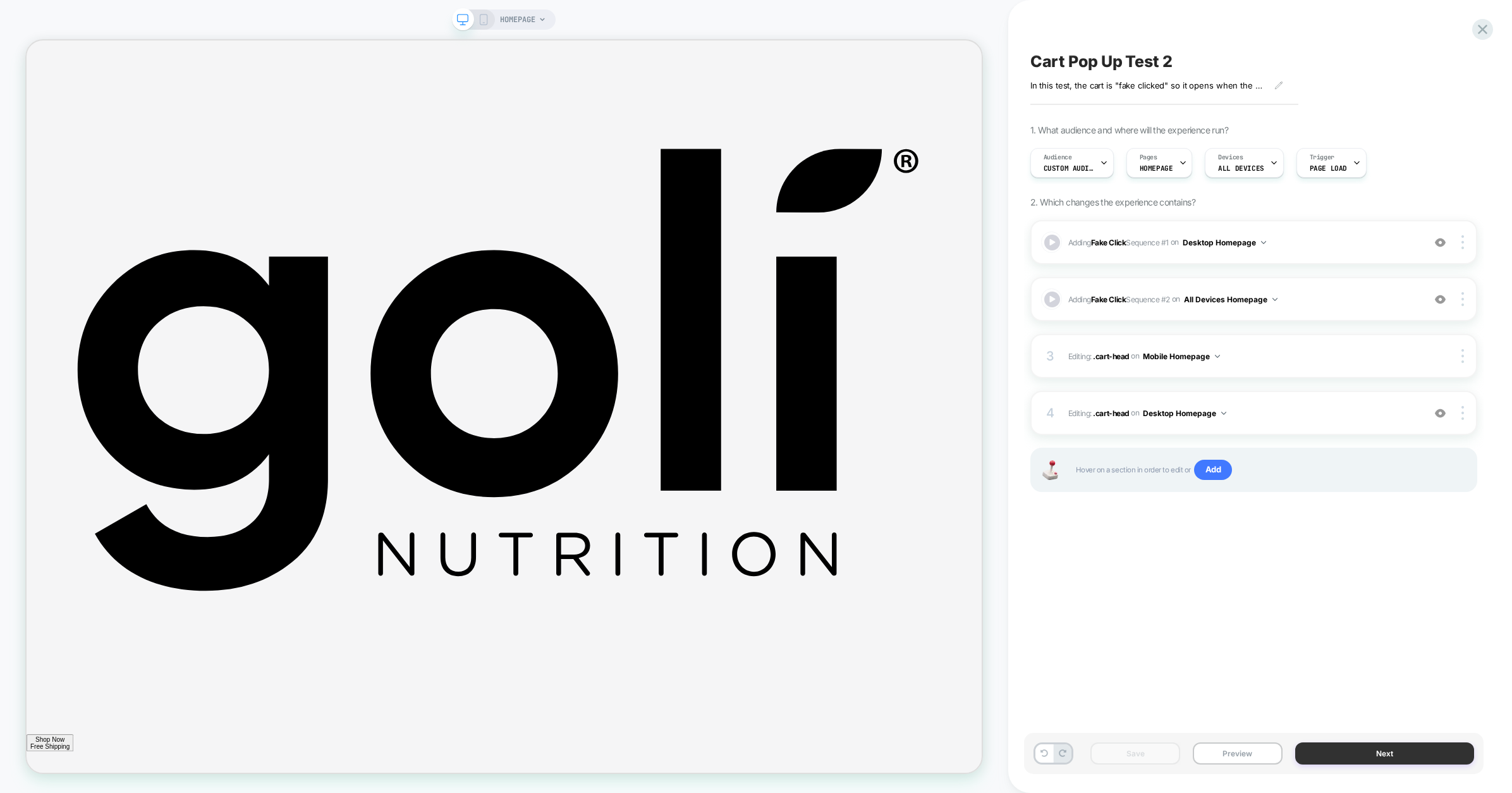
click at [1337, 748] on button "Next" at bounding box center [1385, 754] width 179 height 22
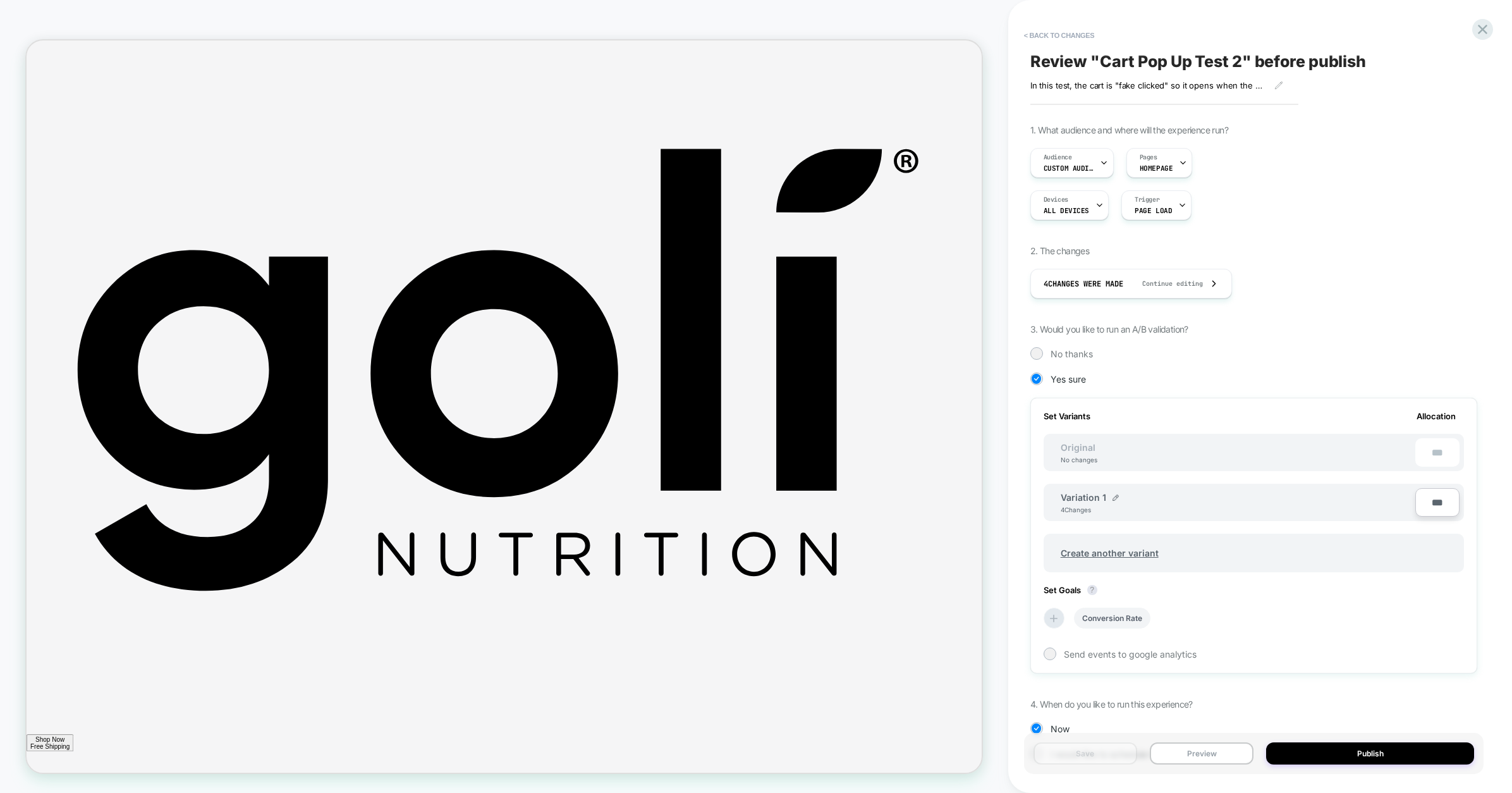
scroll to position [0, 0]
click at [1482, 33] on icon at bounding box center [1482, 29] width 17 height 17
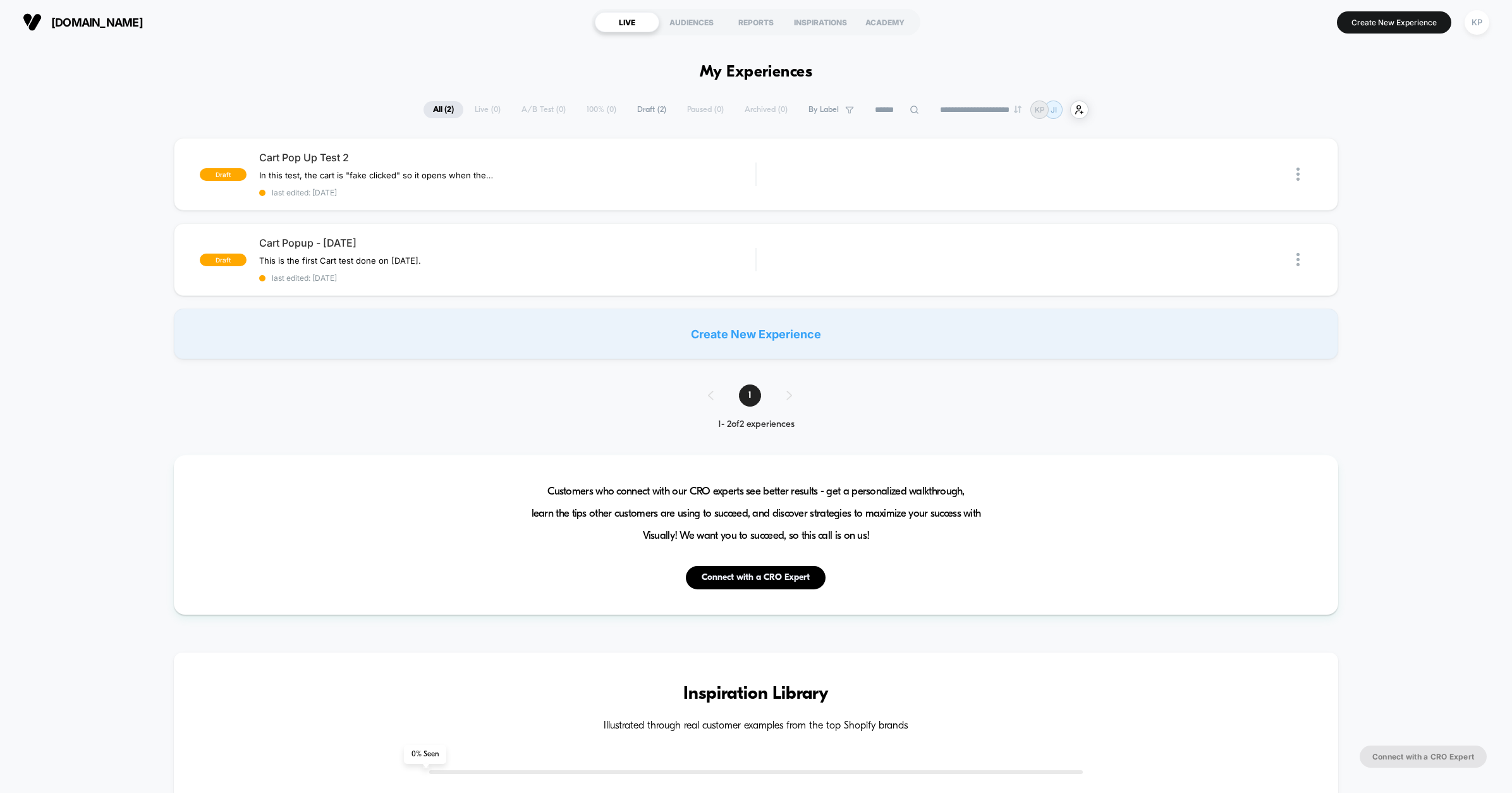
click at [110, 281] on div "draft Cart Pop Up Test 2 In this test, the cart is "fake clicked" so it opens w…" at bounding box center [756, 249] width 1512 height 222
click at [621, 345] on div "Create New Experience" at bounding box center [756, 334] width 1164 height 50
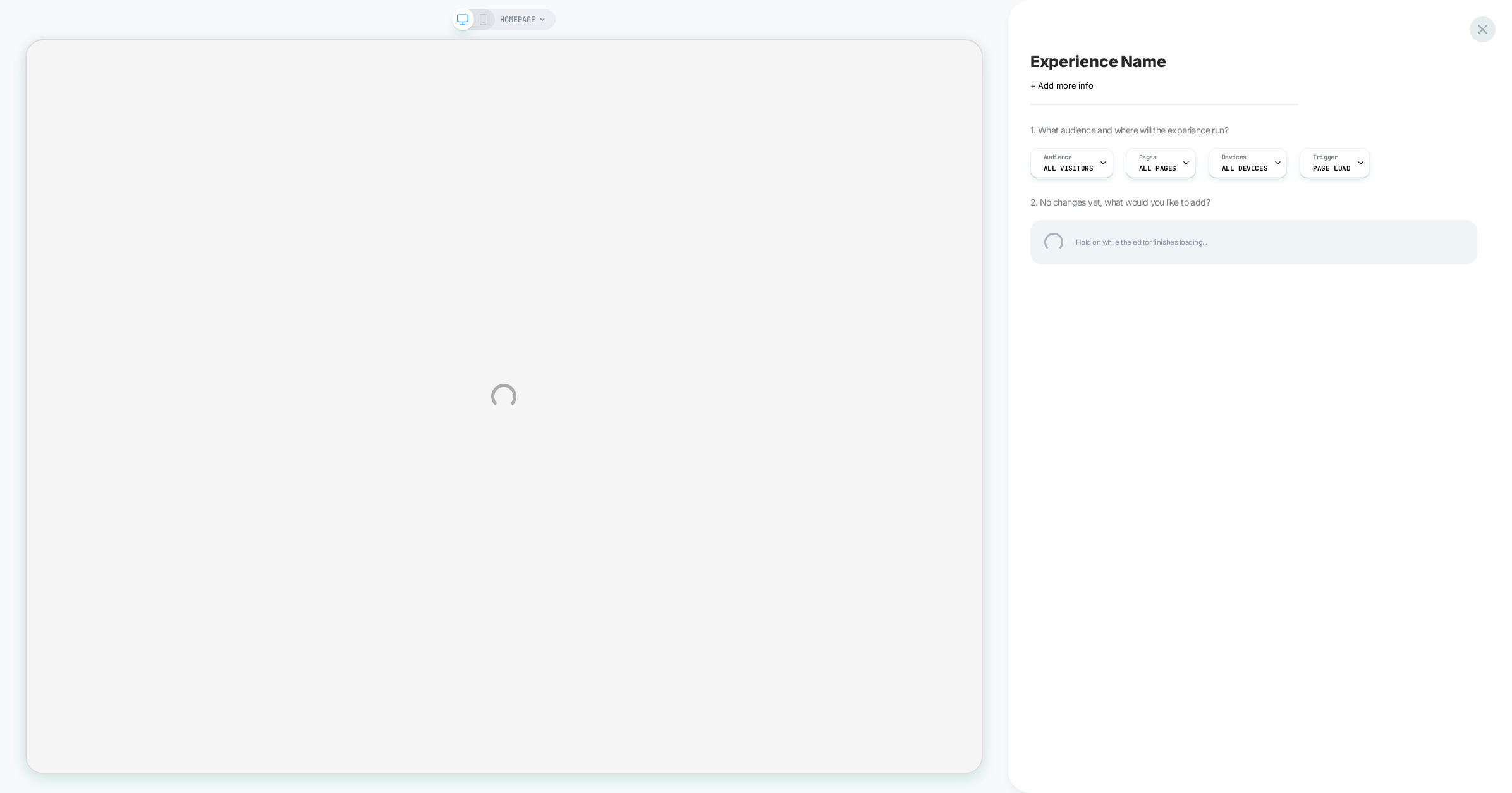
click at [1478, 27] on div at bounding box center [1482, 29] width 26 height 26
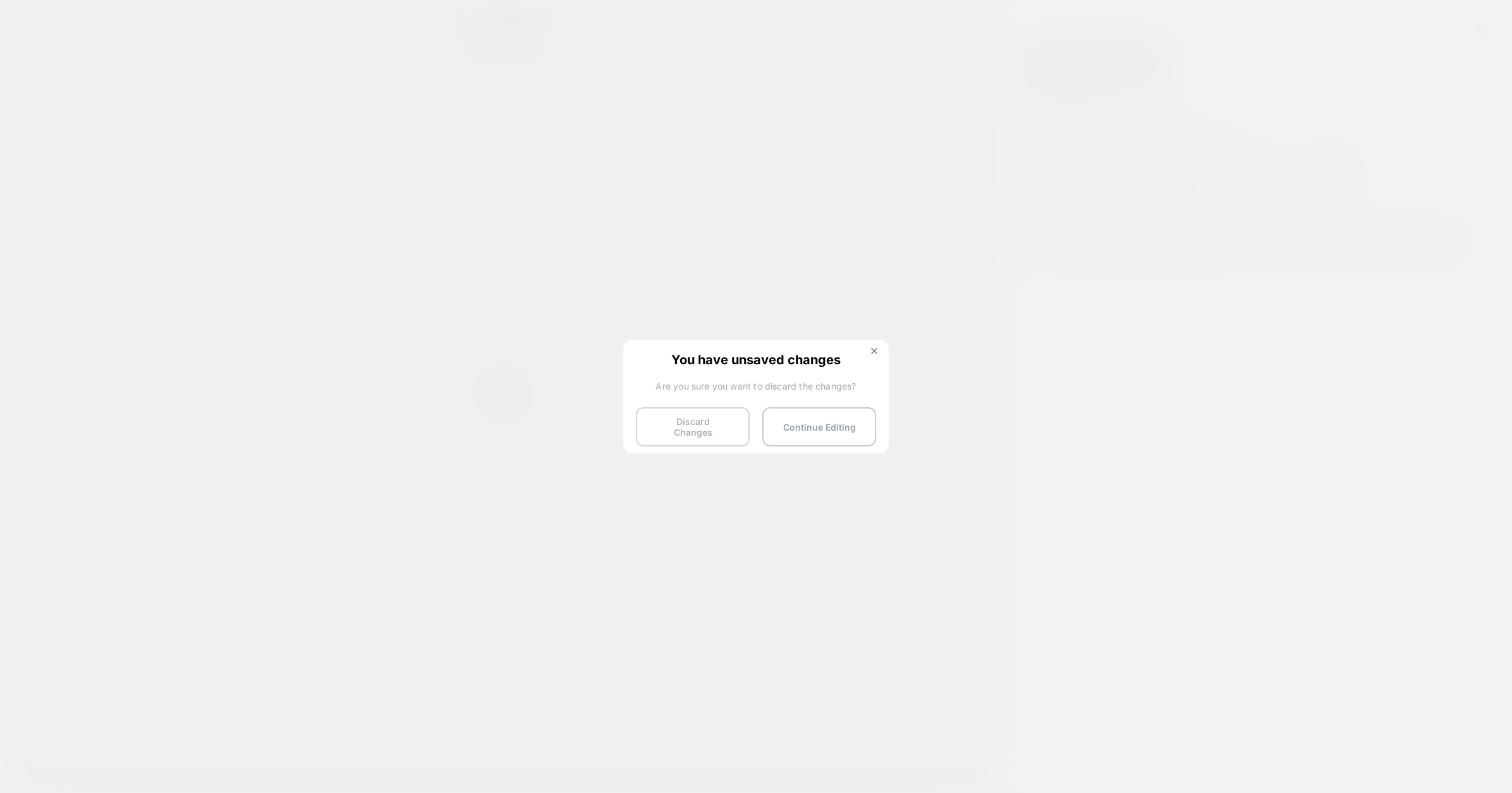
click at [730, 428] on button "Discard Changes" at bounding box center [693, 426] width 114 height 39
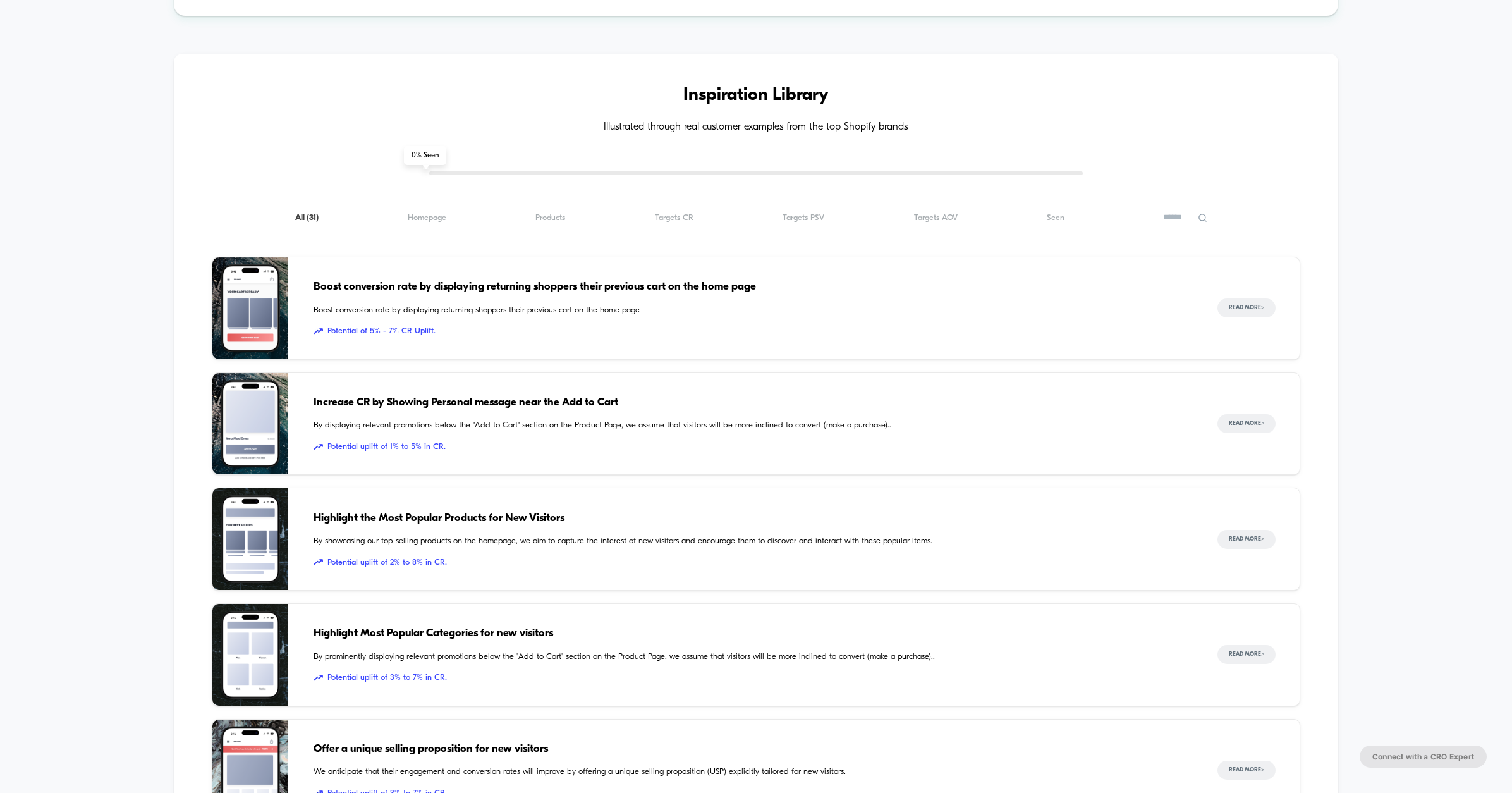
scroll to position [626, 0]
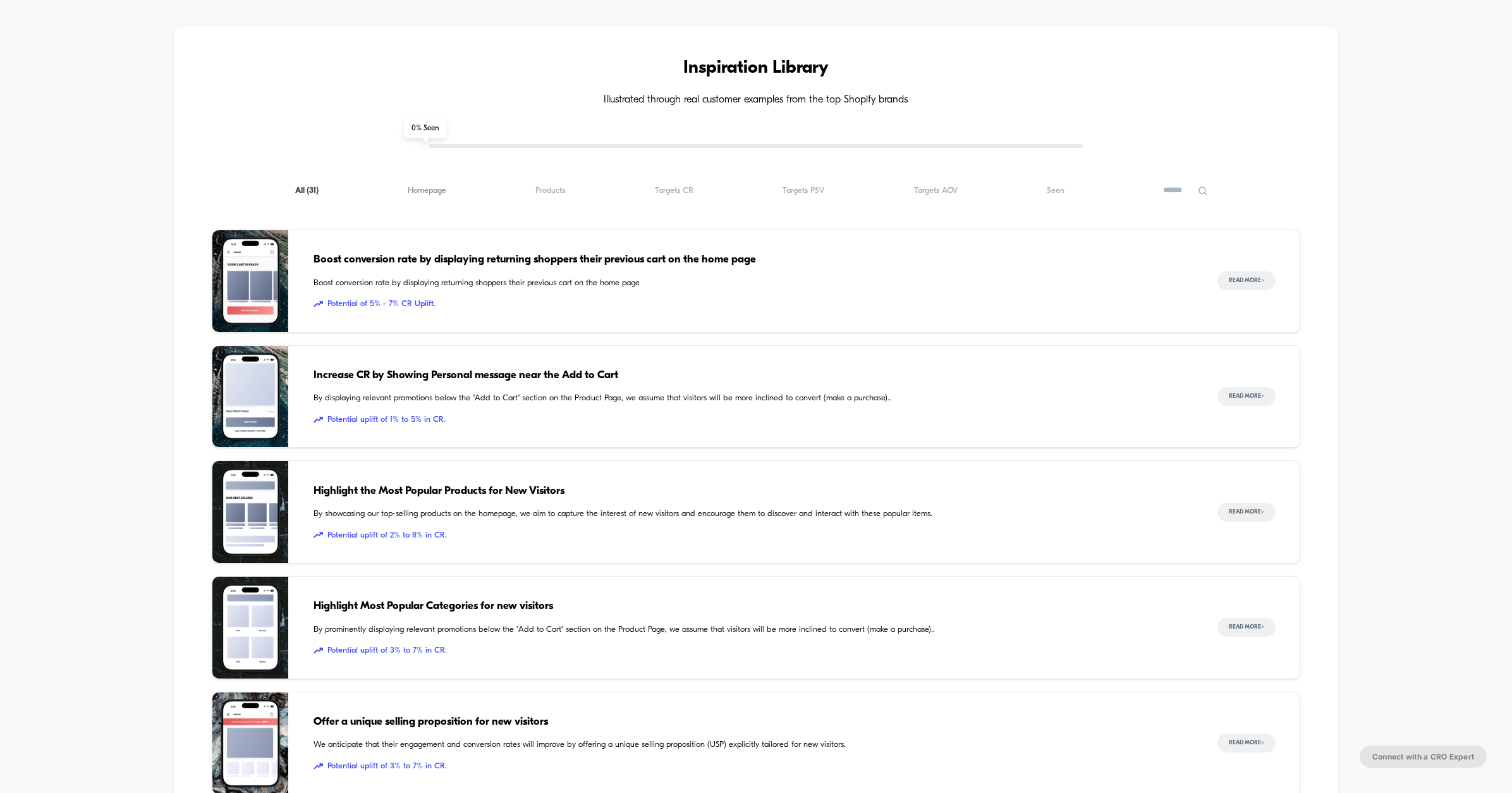
click at [439, 192] on span "Homepage ( 31 )" at bounding box center [427, 191] width 38 height 10
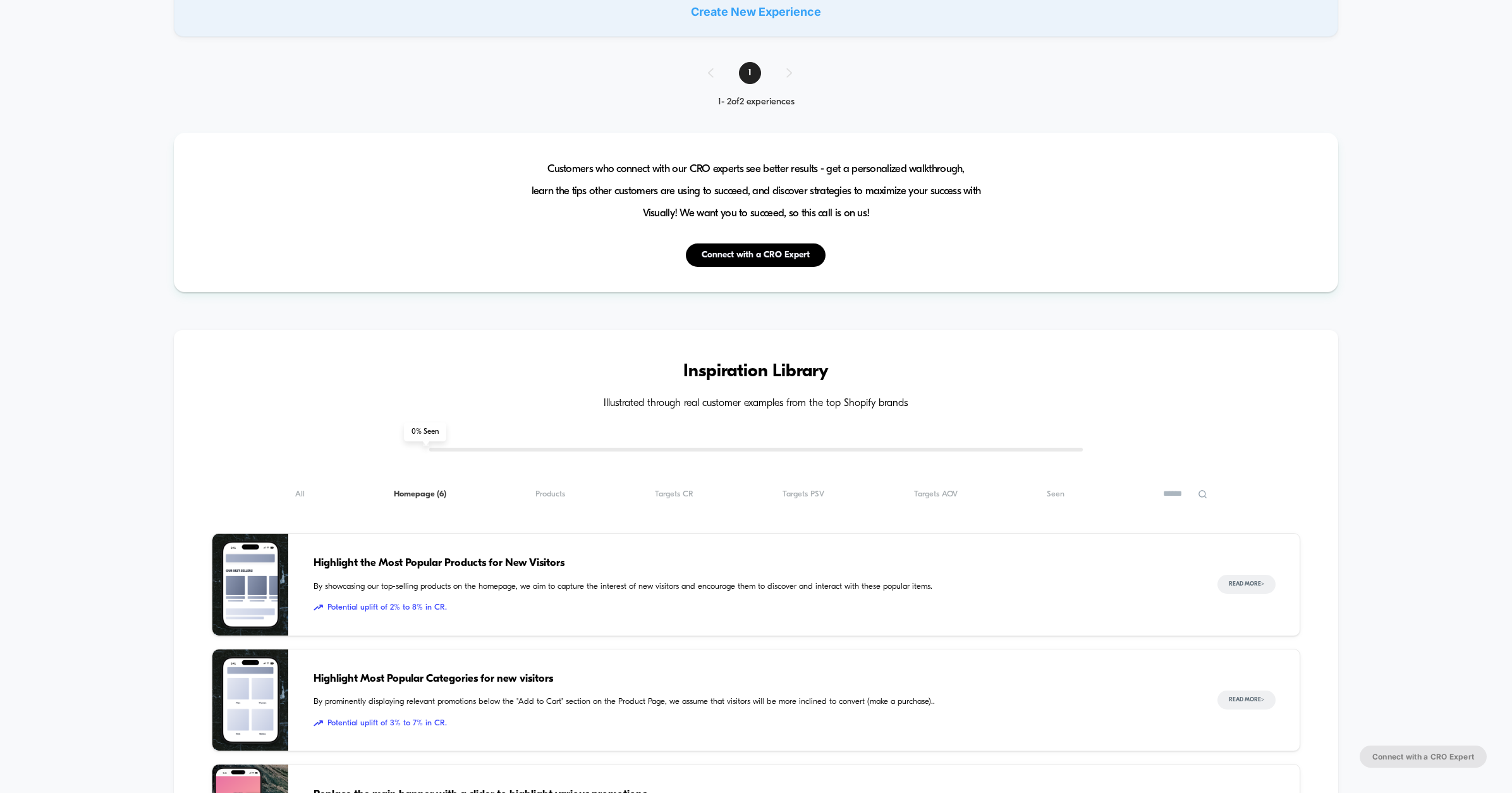
scroll to position [315, 0]
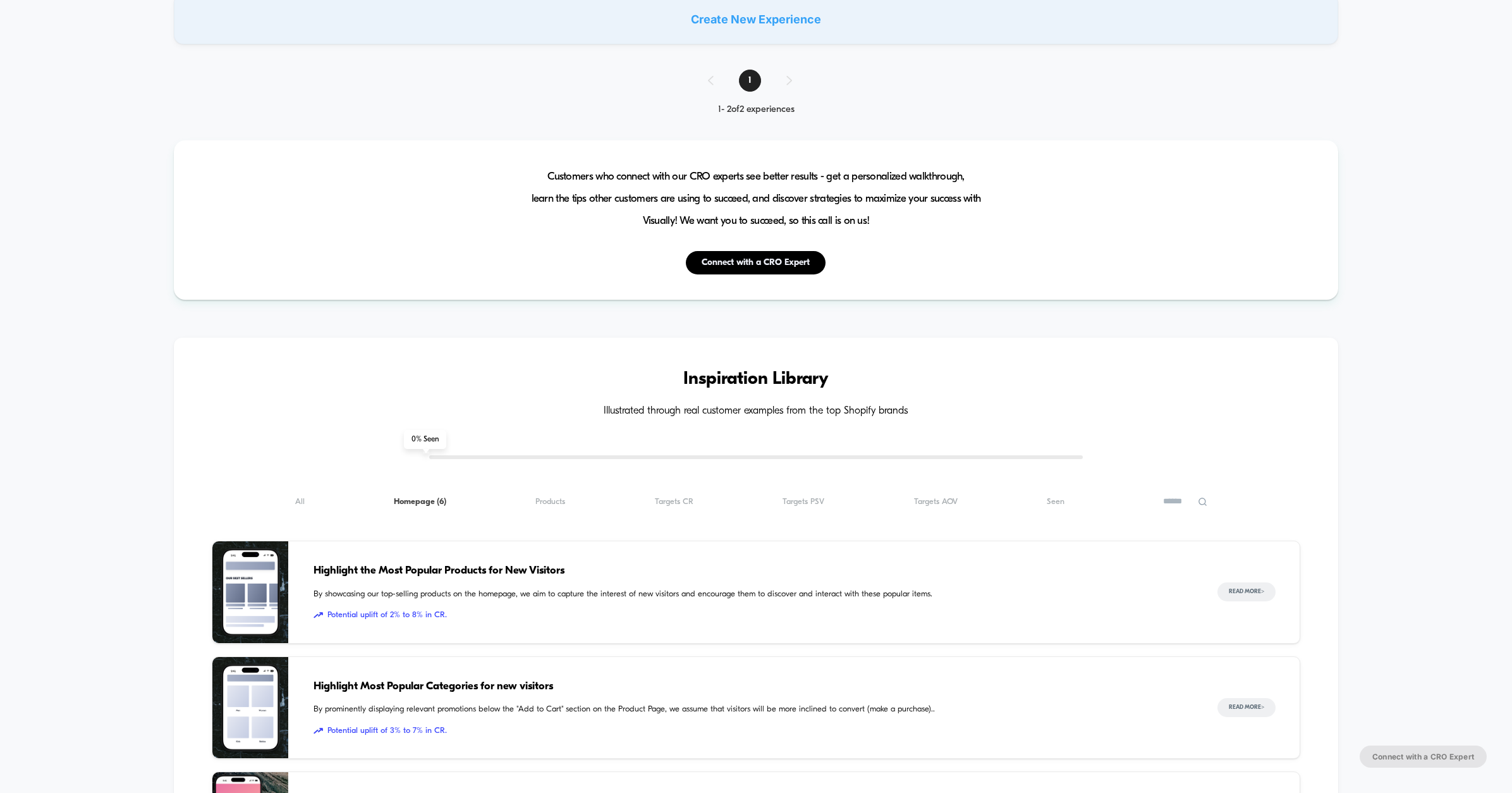
click at [309, 503] on div "All ( 6 ) Homepage ( 6 ) Products ( 6 ) Targets CR ( 6 ) Targets PSV ( 6 ) Targ…" at bounding box center [756, 501] width 1089 height 16
click at [299, 503] on span "All ( 6 )" at bounding box center [300, 502] width 10 height 10
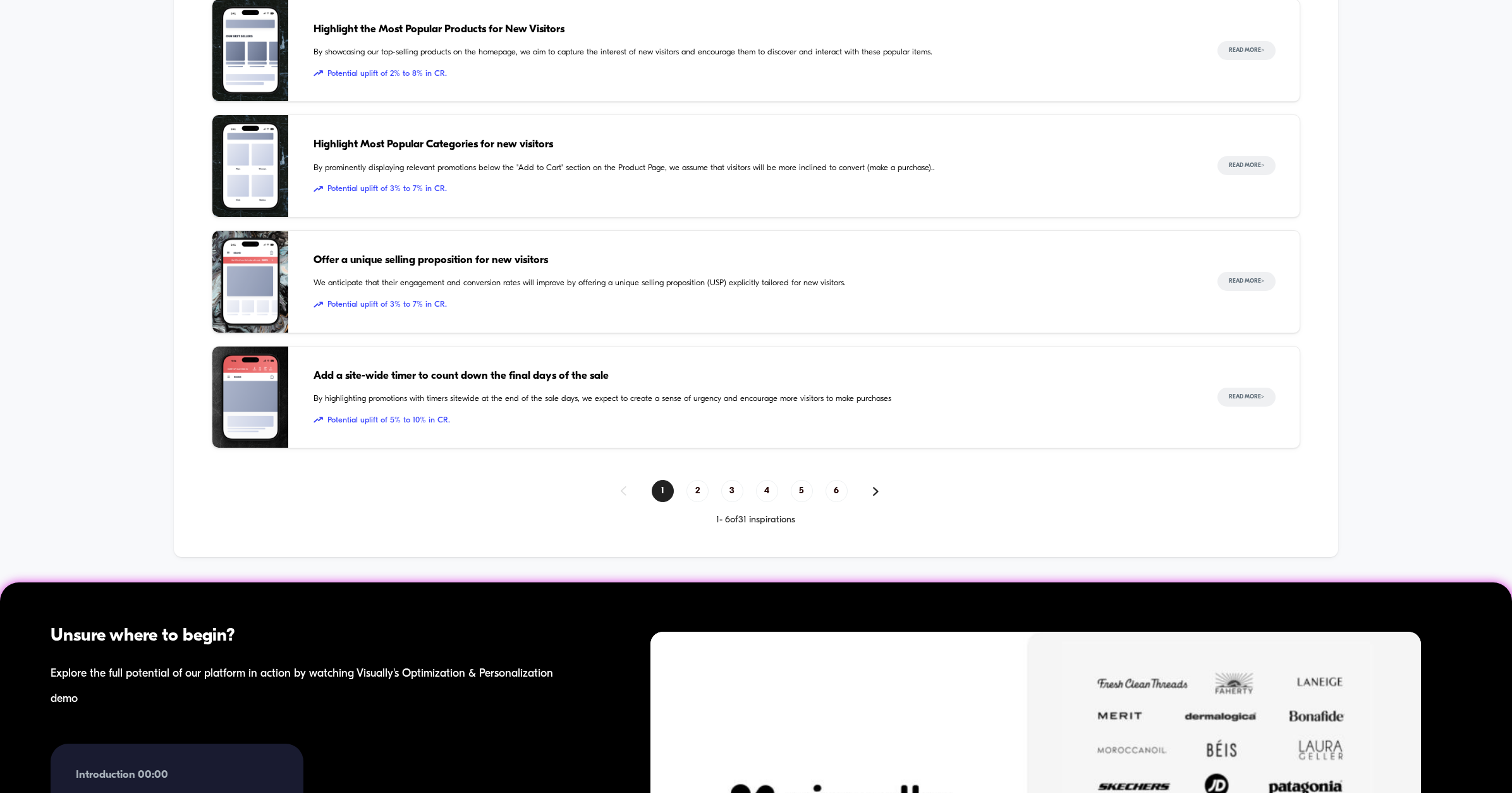
scroll to position [1089, 0]
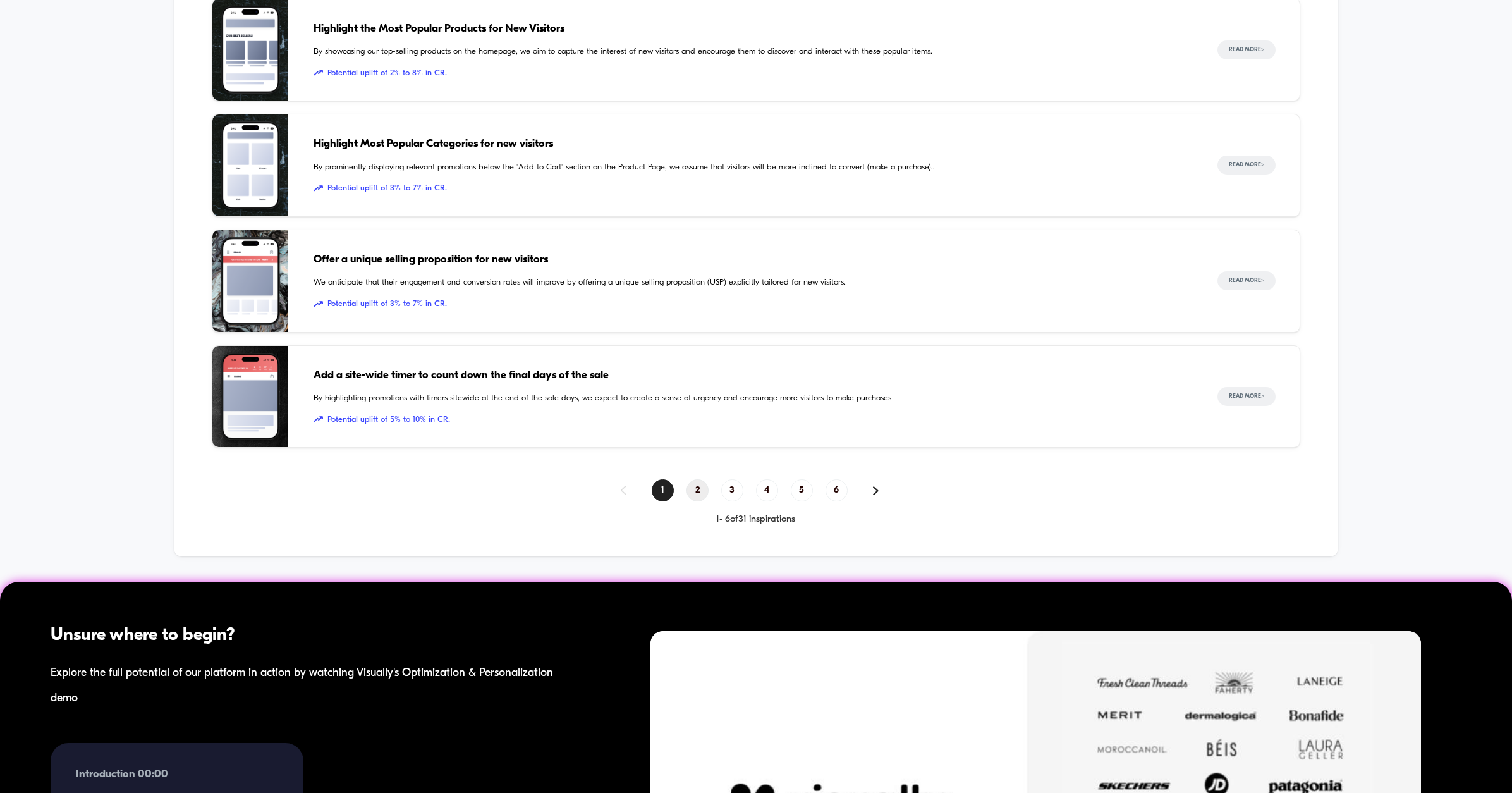
click at [695, 487] on span "2" at bounding box center [697, 491] width 22 height 22
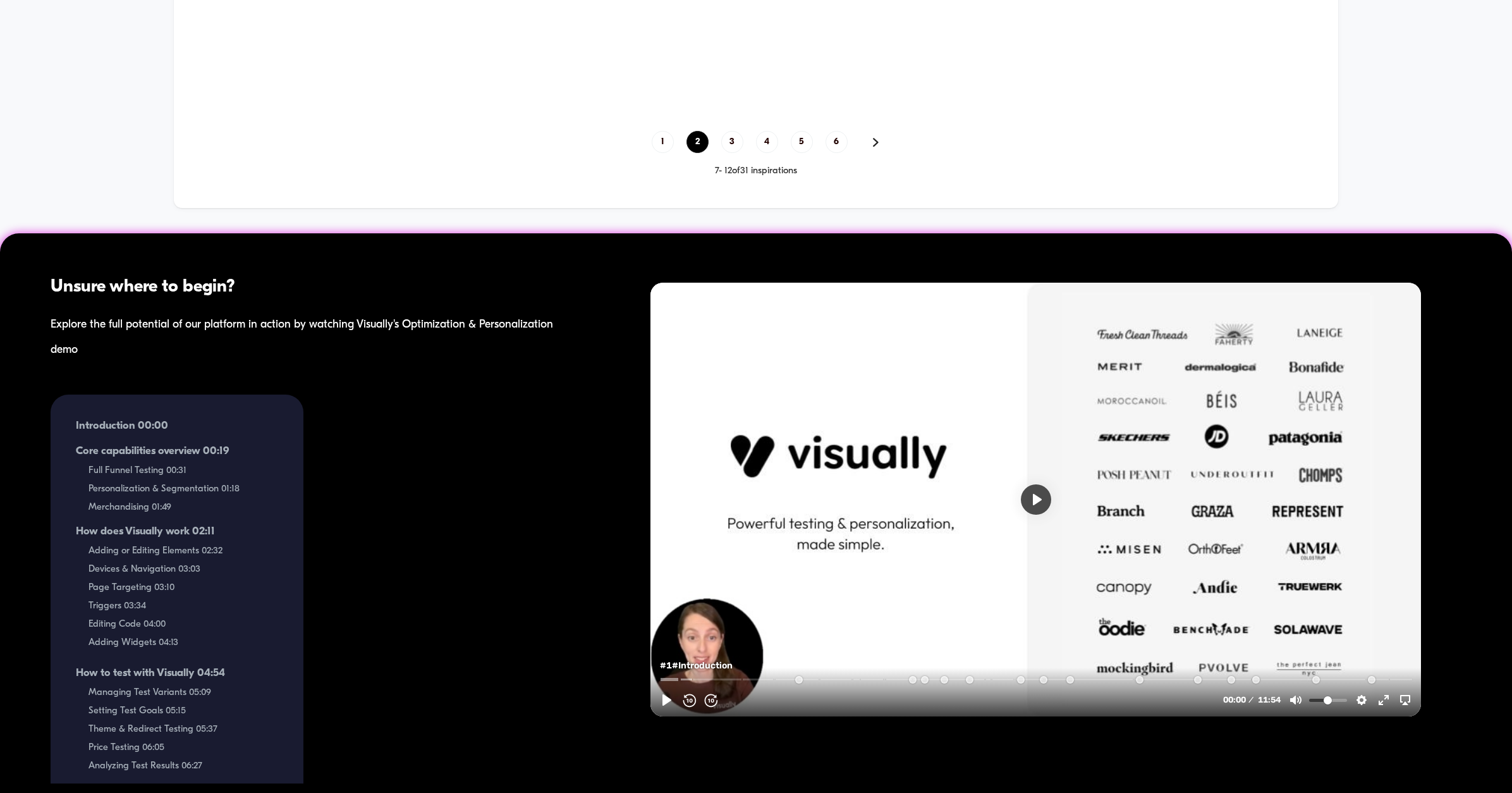
scroll to position [1075, 0]
